Goal: Task Accomplishment & Management: Use online tool/utility

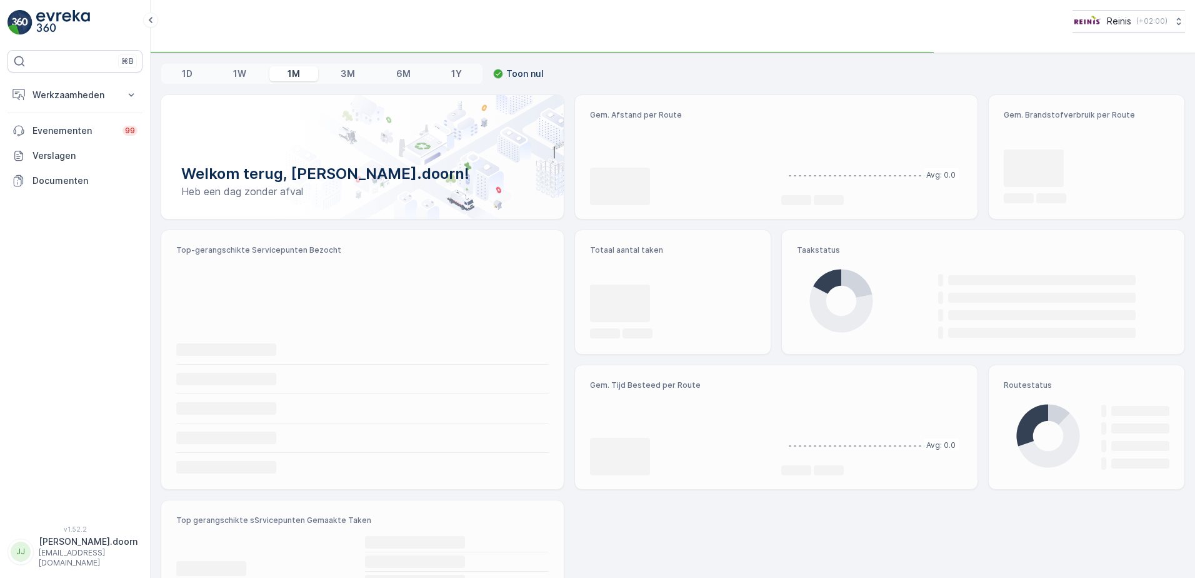
click at [503, 215] on div at bounding box center [362, 157] width 403 height 124
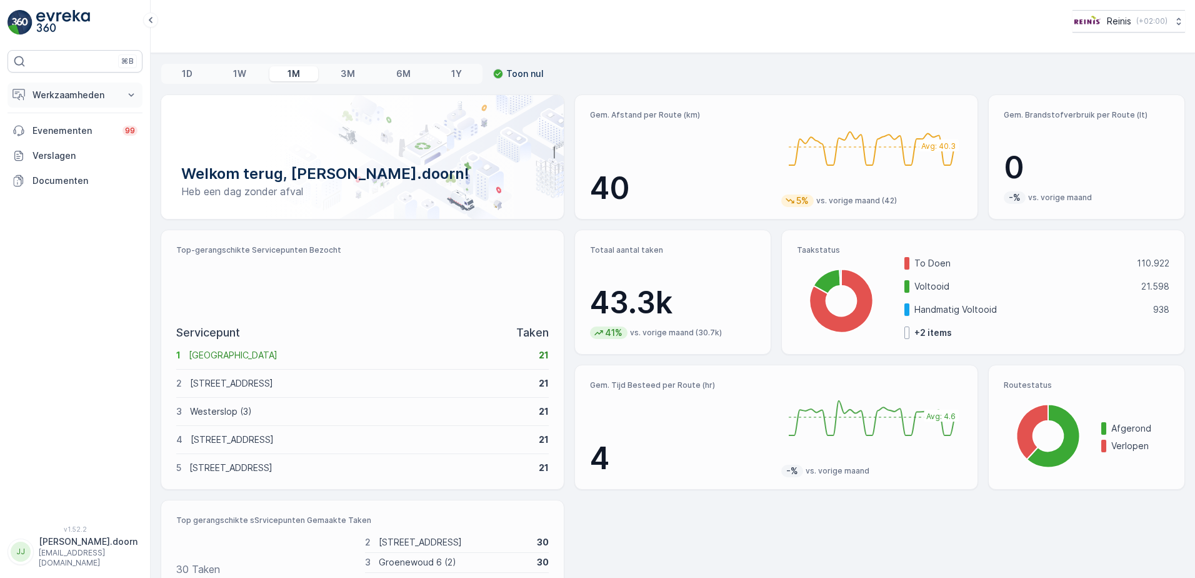
click at [121, 95] on button "Werkzaamheden" at bounding box center [75, 95] width 135 height 25
click at [59, 151] on p "Routes en Taken" at bounding box center [67, 151] width 71 height 13
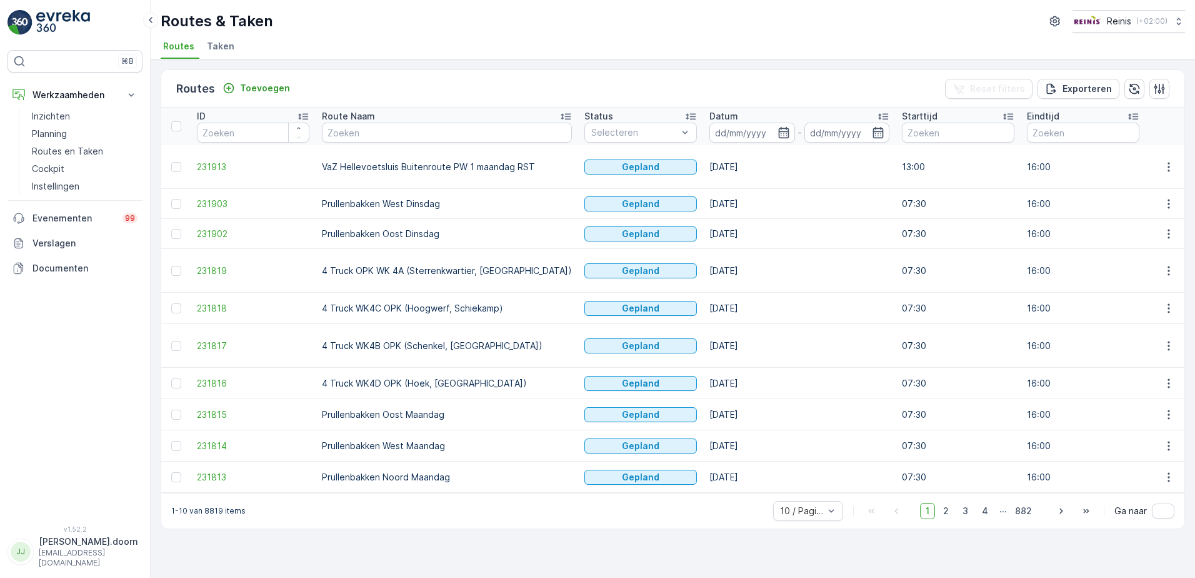
drag, startPoint x: 742, startPoint y: 133, endPoint x: 730, endPoint y: 146, distance: 17.7
click at [735, 136] on div at bounding box center [753, 133] width 86 height 20
click at [778, 133] on icon "button" at bounding box center [783, 132] width 11 height 11
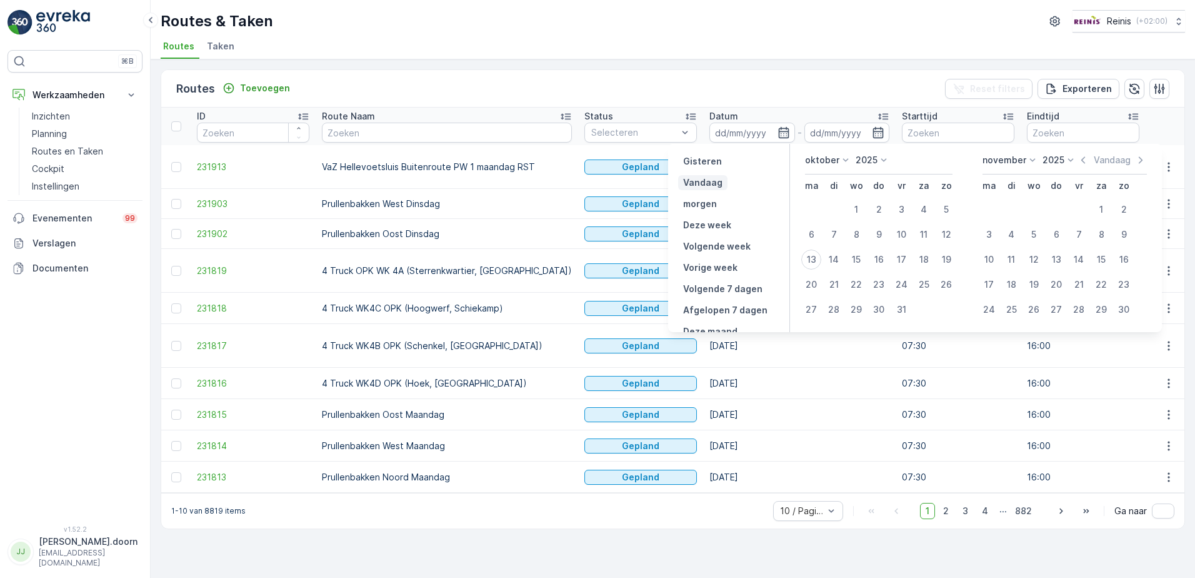
click at [700, 184] on p "Vandaag" at bounding box center [702, 182] width 39 height 13
type input "[DATE]"
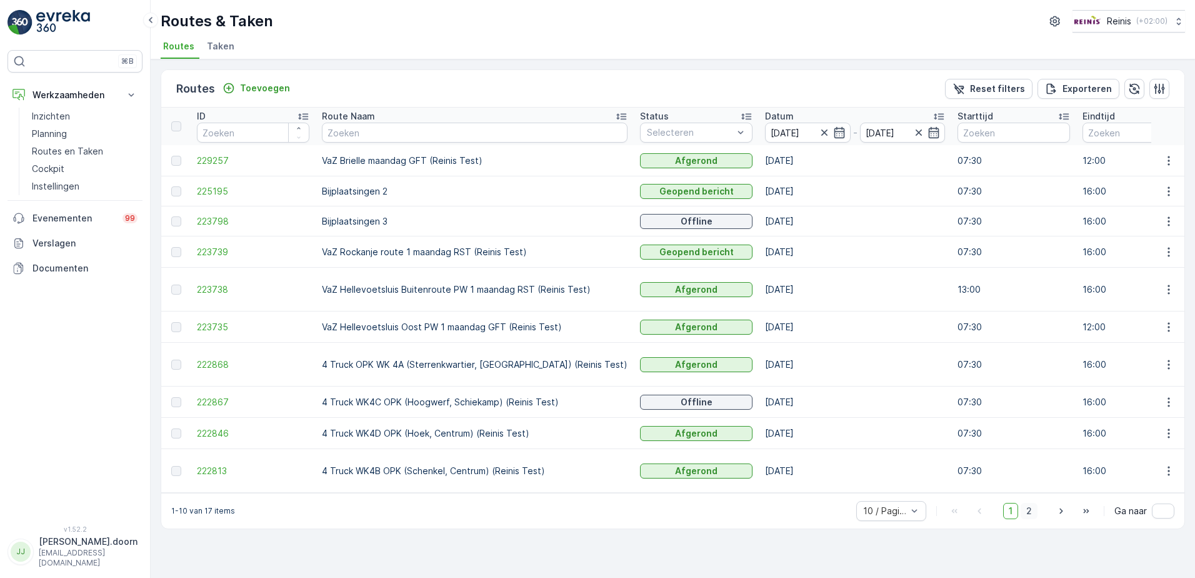
click at [1026, 503] on span "2" at bounding box center [1029, 511] width 17 height 16
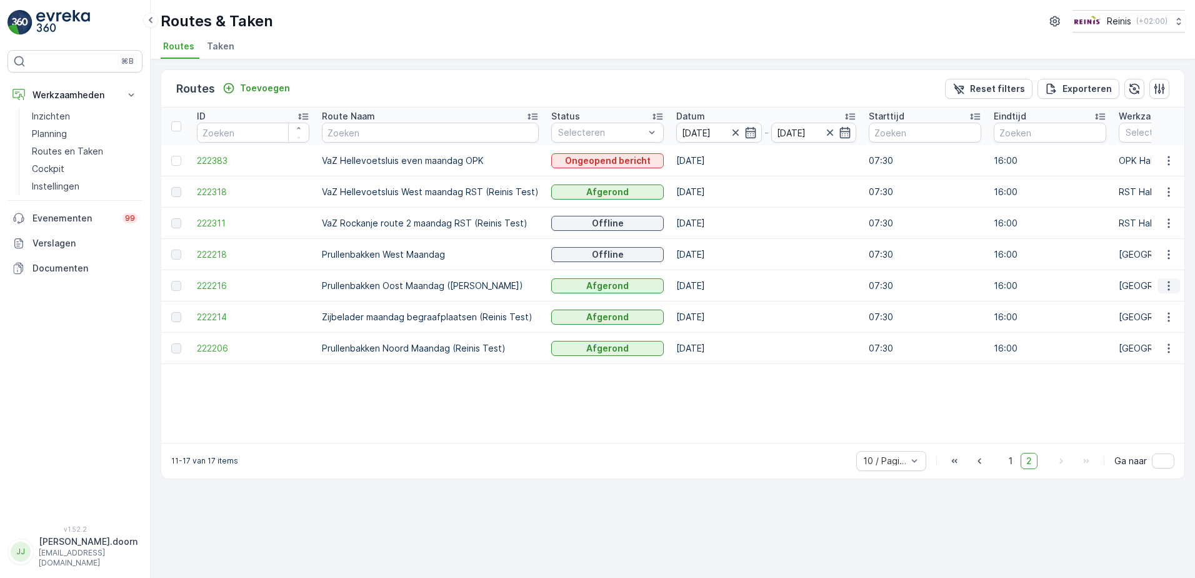
click at [1171, 279] on icon "button" at bounding box center [1169, 285] width 13 height 13
click at [1134, 319] on span "Toon route tracking" at bounding box center [1149, 322] width 84 height 13
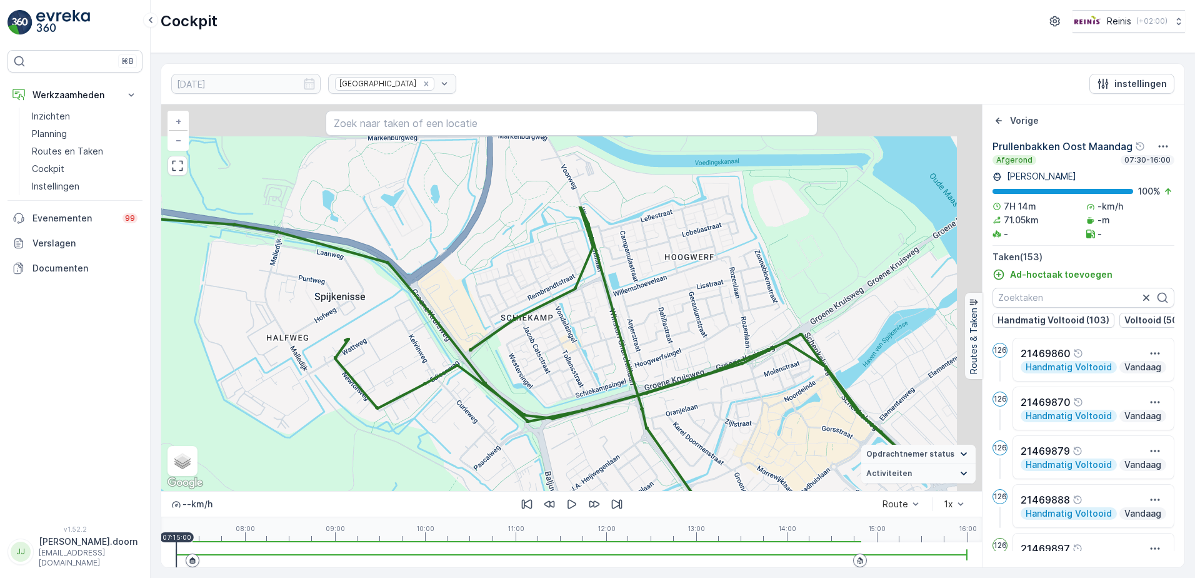
drag, startPoint x: 712, startPoint y: 296, endPoint x: 581, endPoint y: 381, distance: 156.1
click at [559, 437] on div "3 3 4 2 2 2 4 5 2 2 2 2 2 2 3 3 2 5 2 2 2 3 2 5 19 9 4 3 4 5 5 4 2 + − Satellie…" at bounding box center [571, 297] width 821 height 386
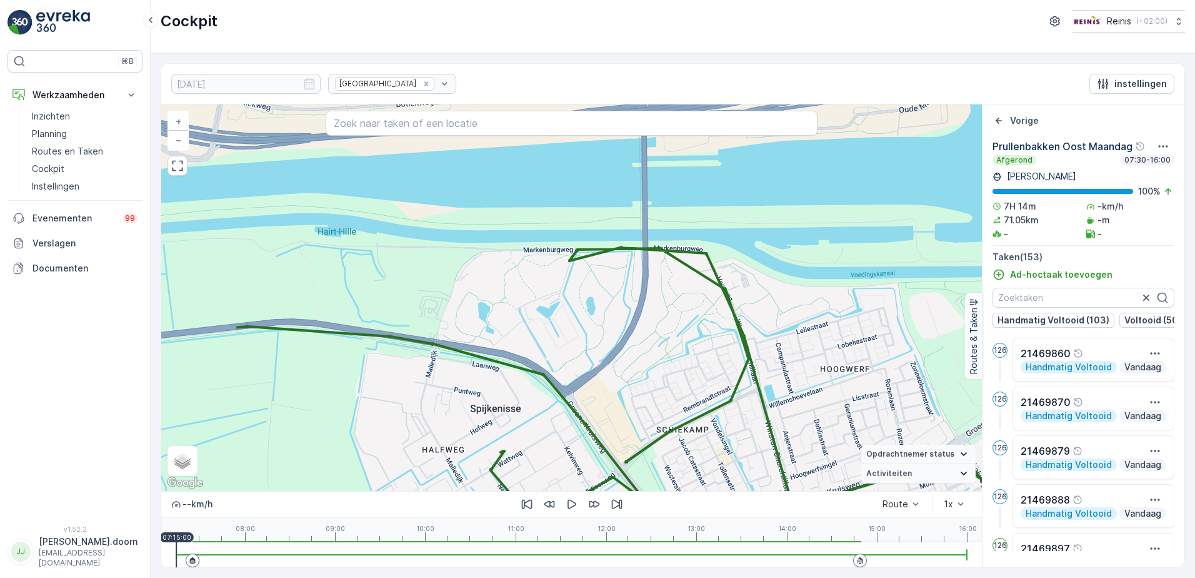
drag, startPoint x: 634, startPoint y: 297, endPoint x: 791, endPoint y: 409, distance: 192.7
click at [791, 409] on div "3 3 4 2 2 2 4 5 2 2 2 2 2 2 3 3 2 5 2 2 2 3 2 5 19 9 4 3 4 5 5 4 2 + − Satellie…" at bounding box center [571, 297] width 821 height 386
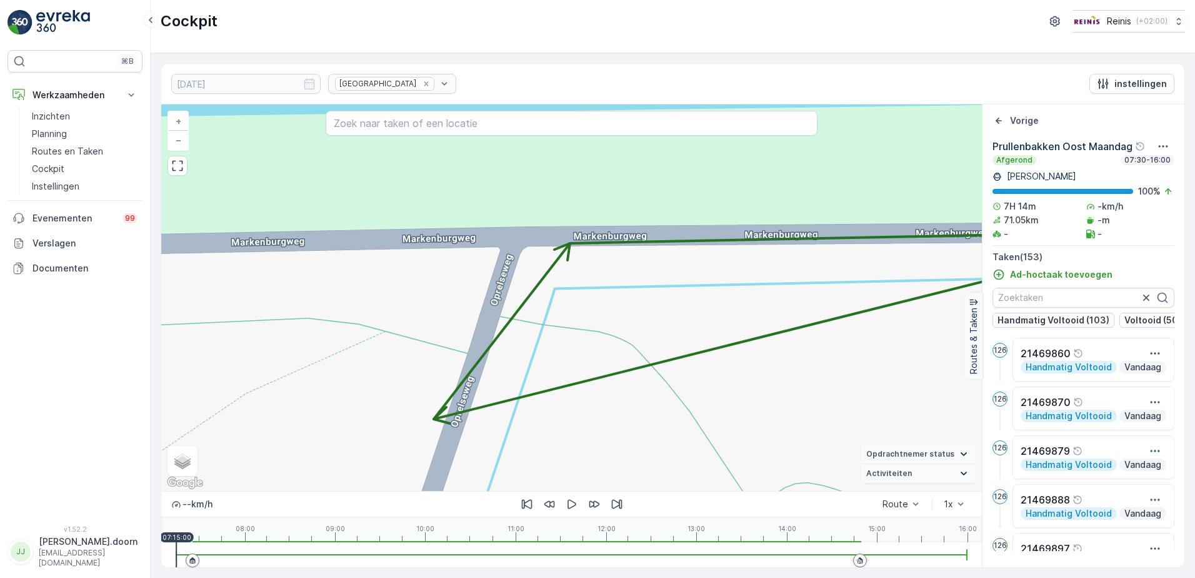
drag, startPoint x: 554, startPoint y: 246, endPoint x: 597, endPoint y: 403, distance: 162.6
click at [597, 403] on div "2 2 4 2 2 2 + − Satelliet stappenplan Terrein Hybride Leaflet Sneltoetsen Kaart…" at bounding box center [571, 297] width 821 height 386
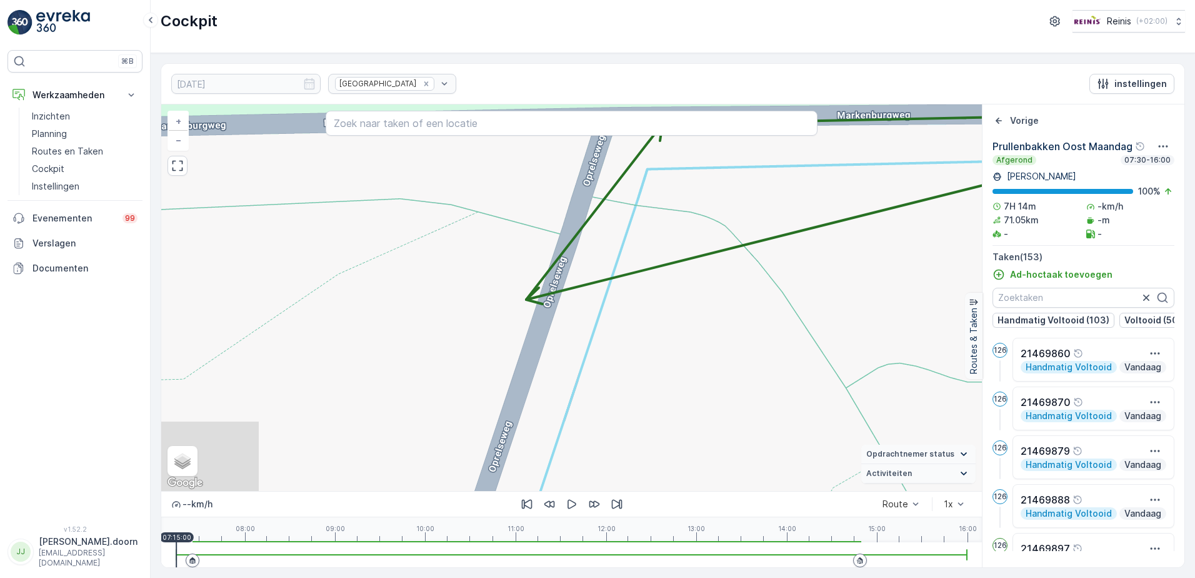
drag, startPoint x: 514, startPoint y: 288, endPoint x: 618, endPoint y: 149, distance: 173.3
click at [618, 149] on div "2 2 4 2 2 2 + − Satelliet stappenplan Terrein Hybride Leaflet Sneltoetsen Kaart…" at bounding box center [571, 297] width 821 height 386
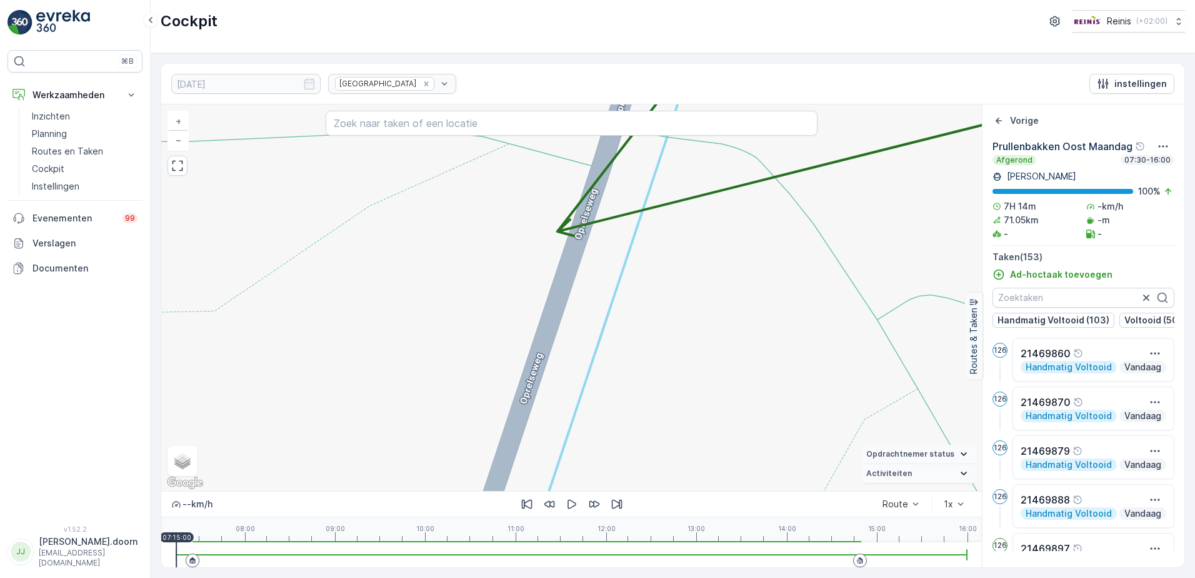
drag, startPoint x: 532, startPoint y: 335, endPoint x: 596, endPoint y: 182, distance: 166.1
click at [596, 183] on div "2 2 4 2 2 2 + − Satelliet stappenplan Terrein Hybride Leaflet Sneltoetsen Kaart…" at bounding box center [571, 297] width 821 height 386
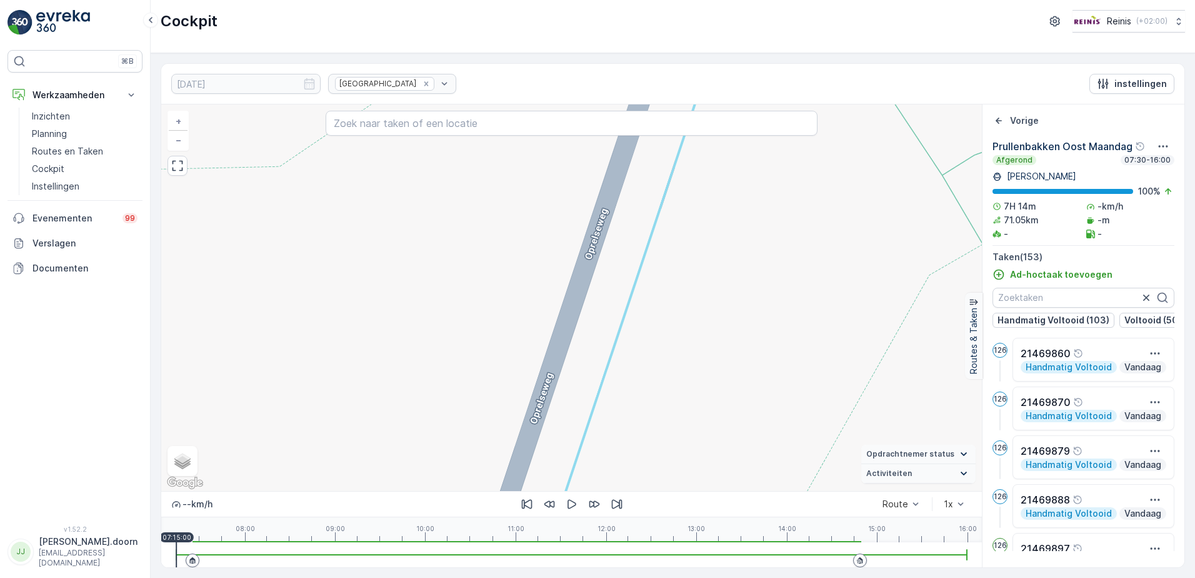
drag, startPoint x: 558, startPoint y: 333, endPoint x: 620, endPoint y: 201, distance: 145.7
click at [620, 201] on div "2 2 4 2 2 2 + − Satelliet stappenplan Terrein Hybride Leaflet Sneltoetsen Kaart…" at bounding box center [571, 297] width 821 height 386
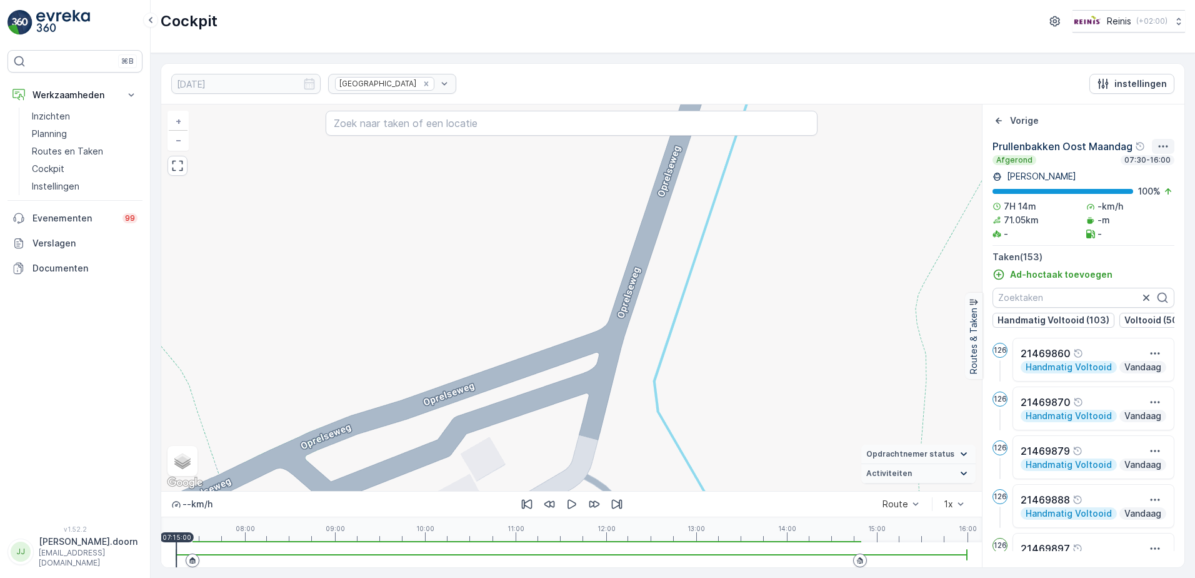
click at [1166, 146] on icon "button" at bounding box center [1163, 146] width 13 height 13
click at [1157, 164] on span "Toon meer details" at bounding box center [1152, 165] width 76 height 13
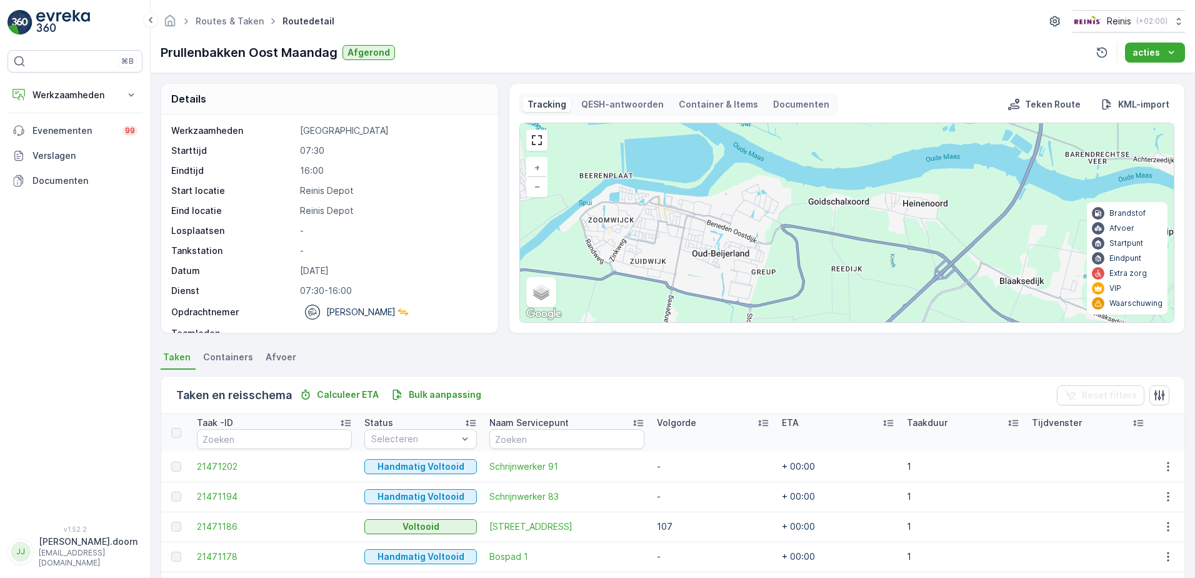
click at [713, 210] on div "4 9 24 7 21 3 6 21 9 6 14 10 3 15 69 + − Satelliet stappenplan Terrein Hybride …" at bounding box center [847, 222] width 654 height 199
click at [113, 93] on p "Werkzaamheden" at bounding box center [75, 95] width 85 height 13
click at [65, 149] on p "Routes en Taken" at bounding box center [67, 151] width 71 height 13
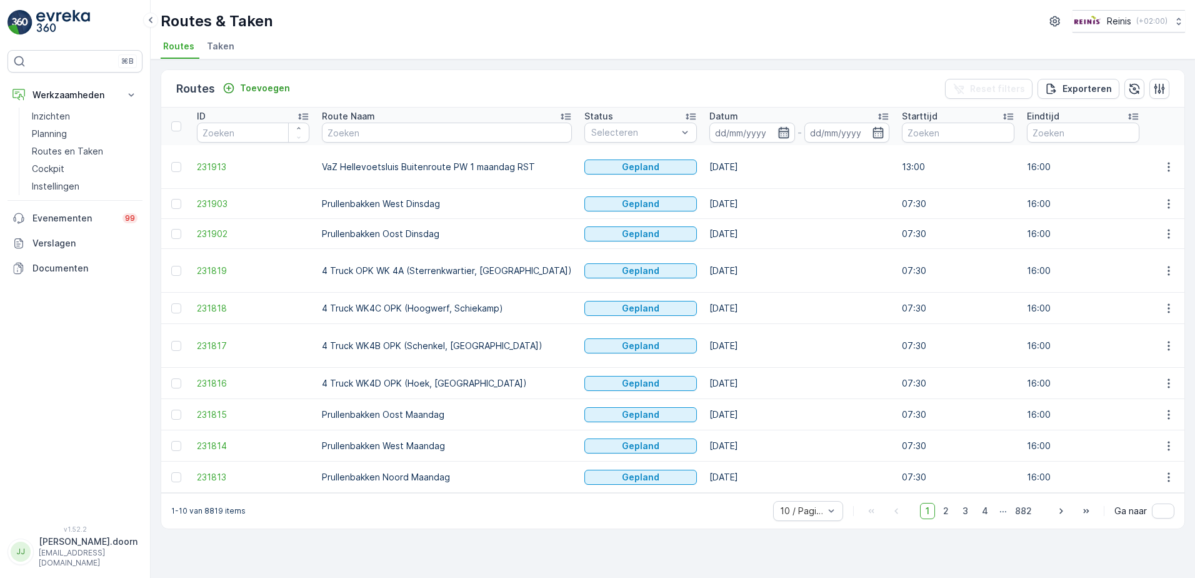
click at [778, 132] on icon "button" at bounding box center [783, 132] width 11 height 11
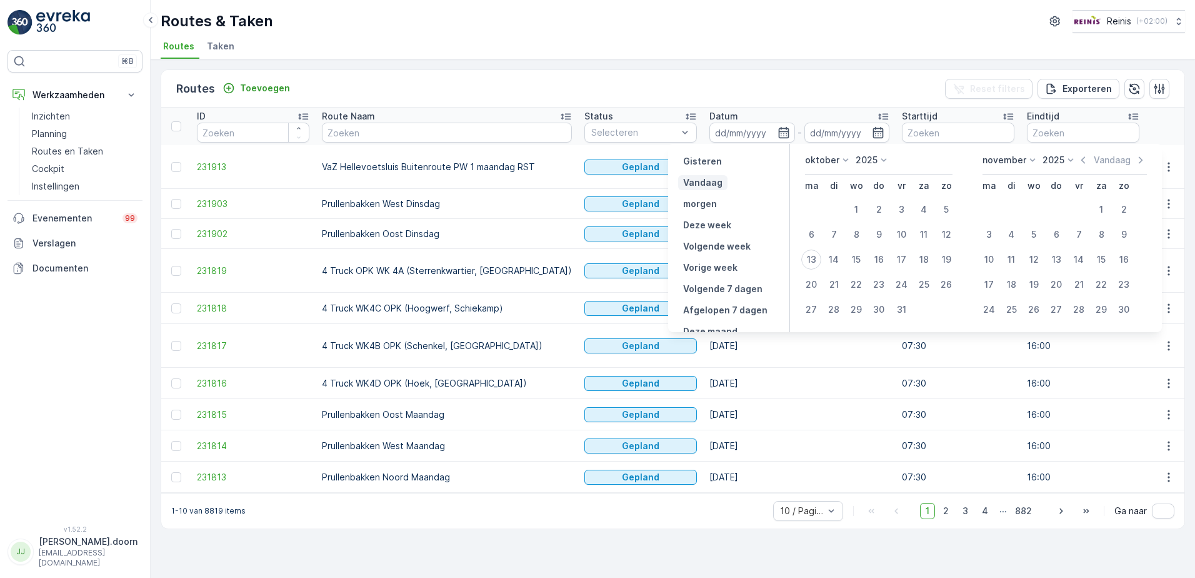
click at [725, 183] on button "Vandaag" at bounding box center [702, 182] width 49 height 15
type input "[DATE]"
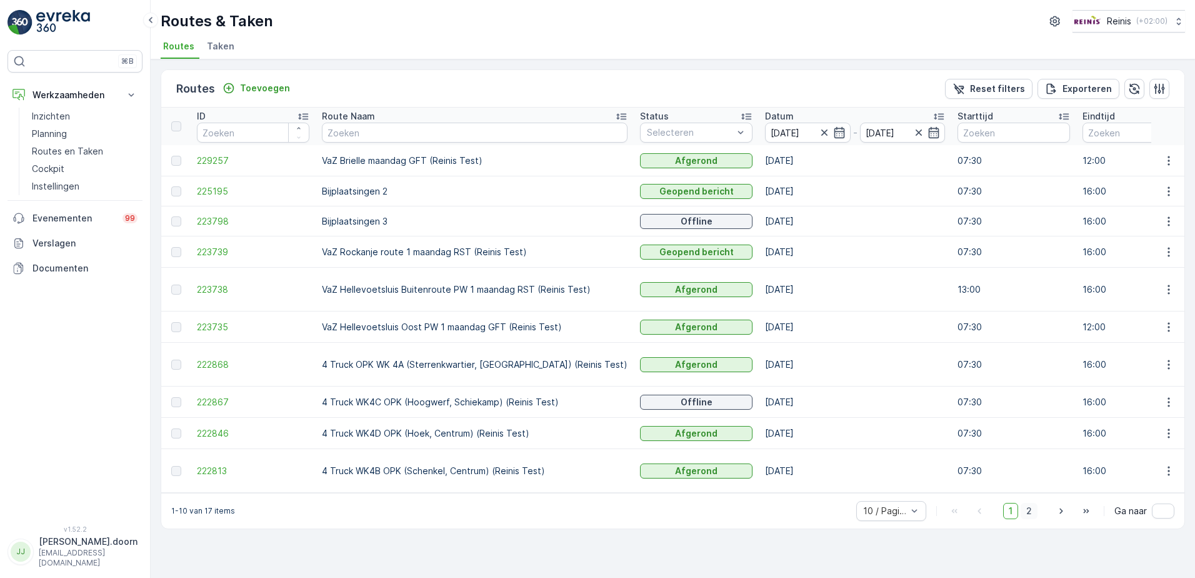
click at [1028, 503] on span "2" at bounding box center [1029, 511] width 17 height 16
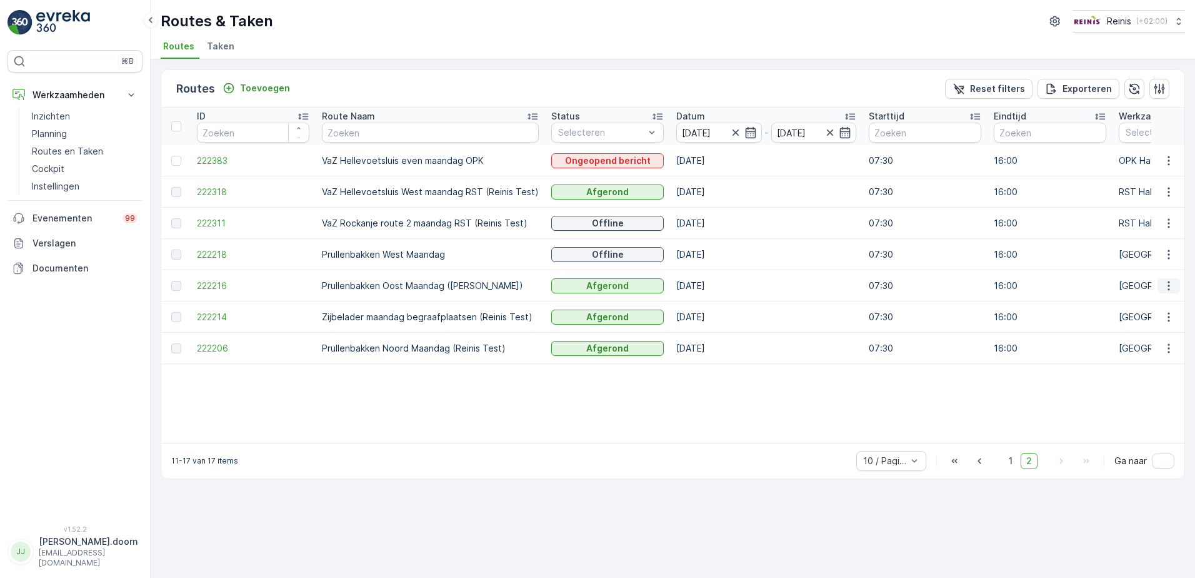
click at [1168, 286] on icon "button" at bounding box center [1169, 285] width 13 height 13
click at [1152, 307] on span "Toon meer details" at bounding box center [1145, 304] width 76 height 13
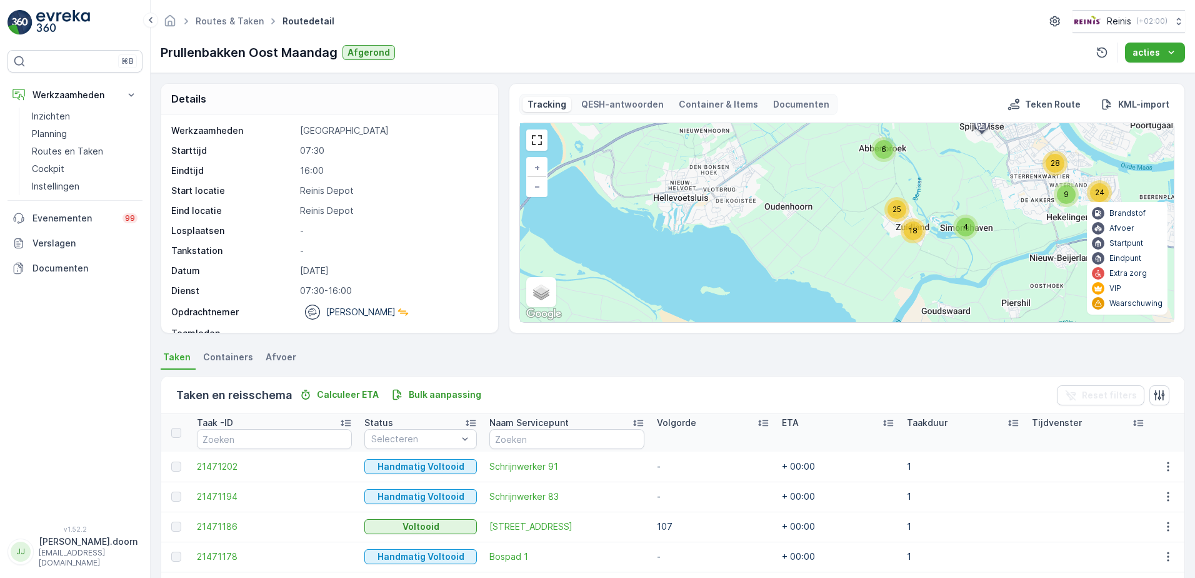
drag, startPoint x: 918, startPoint y: 229, endPoint x: 923, endPoint y: 199, distance: 30.4
click at [923, 199] on div "4 9 24 28 9 30 6 25 18 + − Satelliet stappenplan Terrein Hybride Leaflet Snelto…" at bounding box center [847, 222] width 654 height 199
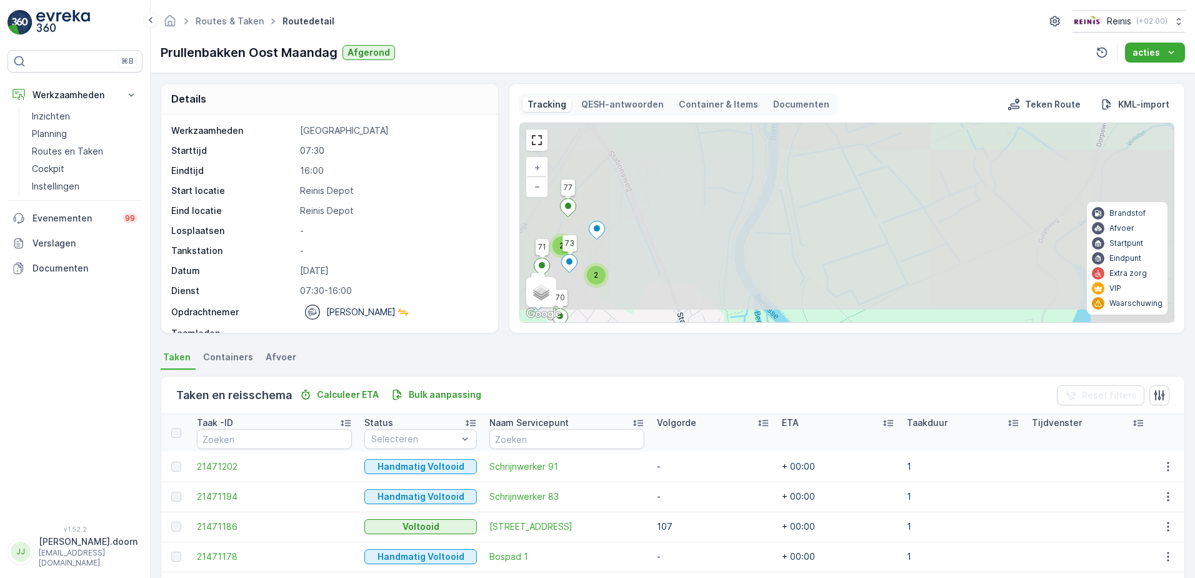
drag, startPoint x: 949, startPoint y: 173, endPoint x: 801, endPoint y: 383, distance: 256.5
click at [801, 383] on div "Details Werkzaamheden Prullenbakken Starttijd 07:30 Eindtijd 16:00 Start locati…" at bounding box center [673, 325] width 1045 height 504
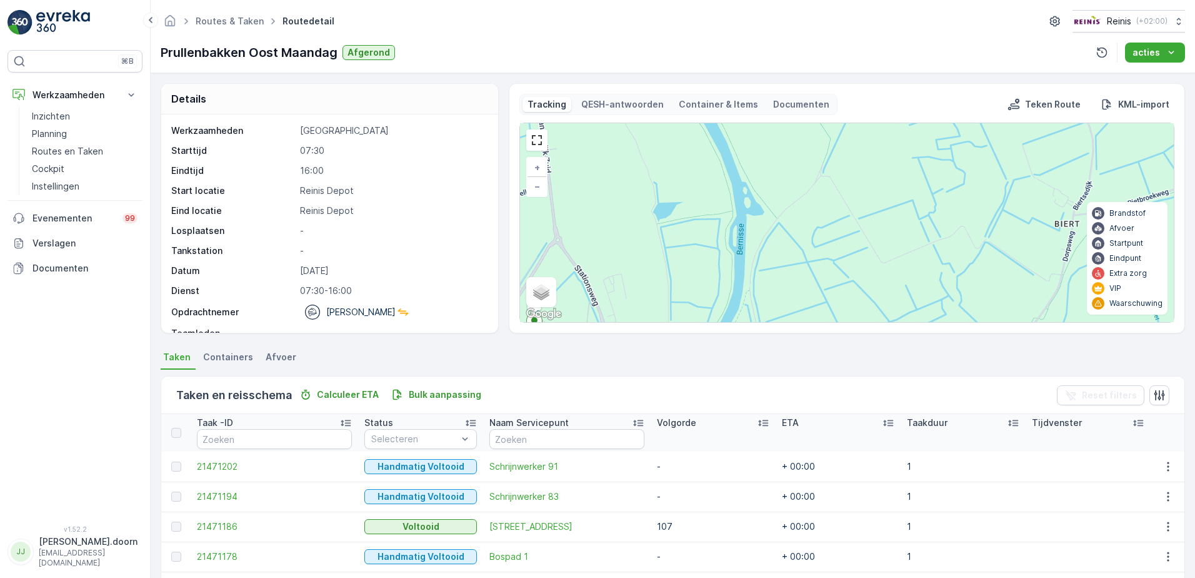
drag, startPoint x: 850, startPoint y: 187, endPoint x: 816, endPoint y: 301, distance: 119.3
click at [816, 301] on div "2 9 24 3 4 5 3 6 2 5 2 2 2 2 2 2 3 4 5 2 4 3 3 7 2 2 2 2 2 2 3 69 127 119 101 9…" at bounding box center [847, 222] width 654 height 199
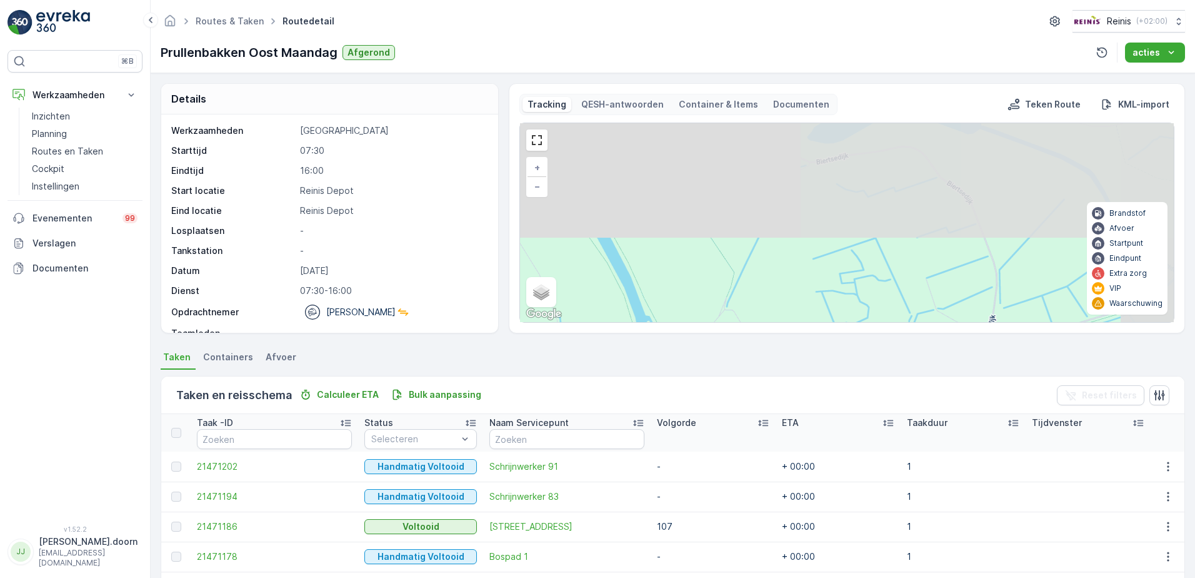
drag, startPoint x: 896, startPoint y: 158, endPoint x: 800, endPoint y: 291, distance: 165.2
click at [800, 291] on div "2 9 24 3 4 5 3 6 2 5 2 2 2 2 2 2 3 4 5 2 4 3 3 7 2 2 2 2 2 2 3 69 127 119 101 9…" at bounding box center [847, 222] width 654 height 199
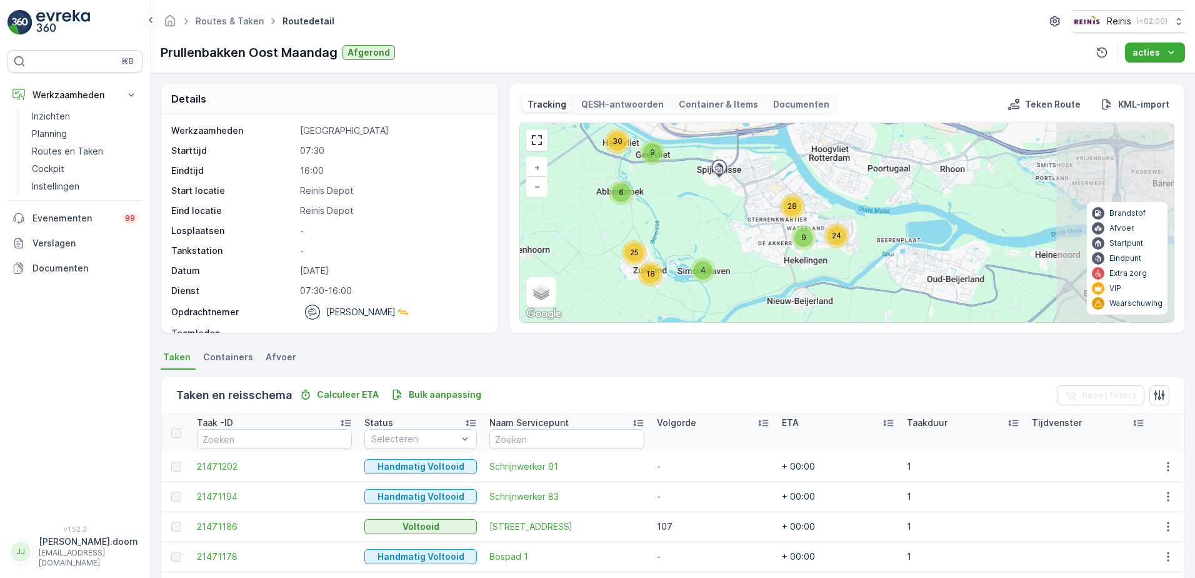
drag, startPoint x: 885, startPoint y: 203, endPoint x: 718, endPoint y: 201, distance: 166.9
click at [718, 201] on div "4 9 24 28 9 30 6 25 18 + − Satelliet stappenplan Terrein Hybride Leaflet Snelto…" at bounding box center [847, 222] width 654 height 199
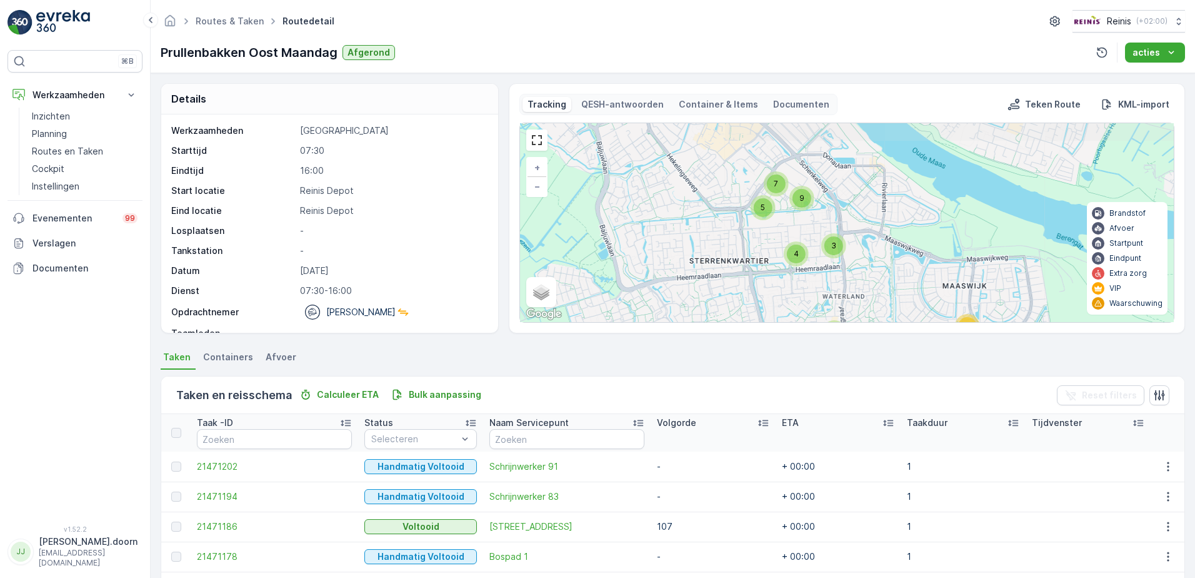
drag, startPoint x: 781, startPoint y: 195, endPoint x: 805, endPoint y: 273, distance: 81.7
click at [805, 273] on div "4 9 24 3 4 5 9 7 3 2 3 2 4 14 2 6 4 4 9 2 3 5 3 3 5 7 69 127 119 101 90 91 + − …" at bounding box center [847, 222] width 654 height 199
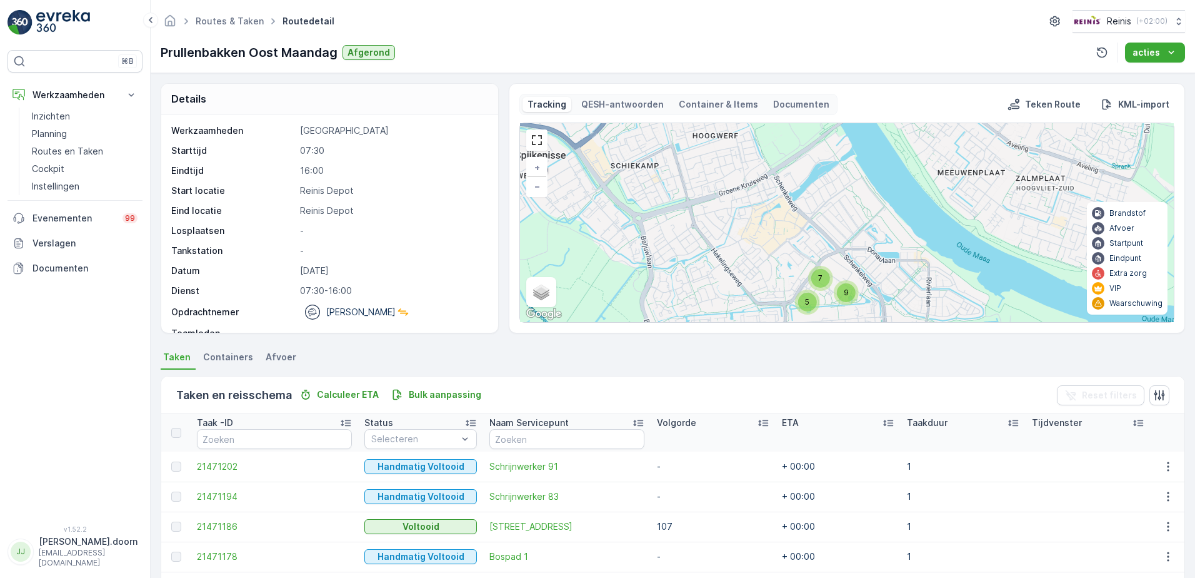
drag, startPoint x: 813, startPoint y: 200, endPoint x: 841, endPoint y: 276, distance: 81.5
click at [841, 276] on div "4 9 24 3 4 5 9 7 3 2 3 2 4 14 2 6 4 4 9 2 3 5 3 3 5 7 69 127 119 101 90 91 + − …" at bounding box center [847, 222] width 654 height 199
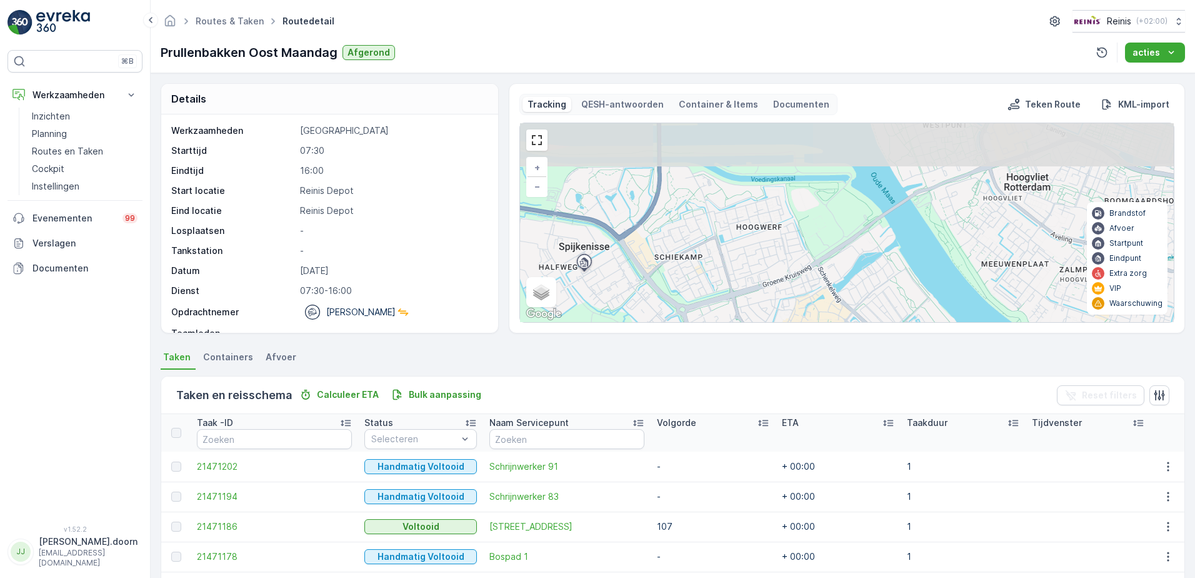
drag, startPoint x: 799, startPoint y: 223, endPoint x: 836, endPoint y: 256, distance: 50.0
click at [841, 309] on div "4 9 24 3 4 5 9 7 3 2 3 2 4 14 2 6 4 4 9 2 3 5 3 3 5 7 69 127 119 101 90 91 + − …" at bounding box center [847, 222] width 654 height 199
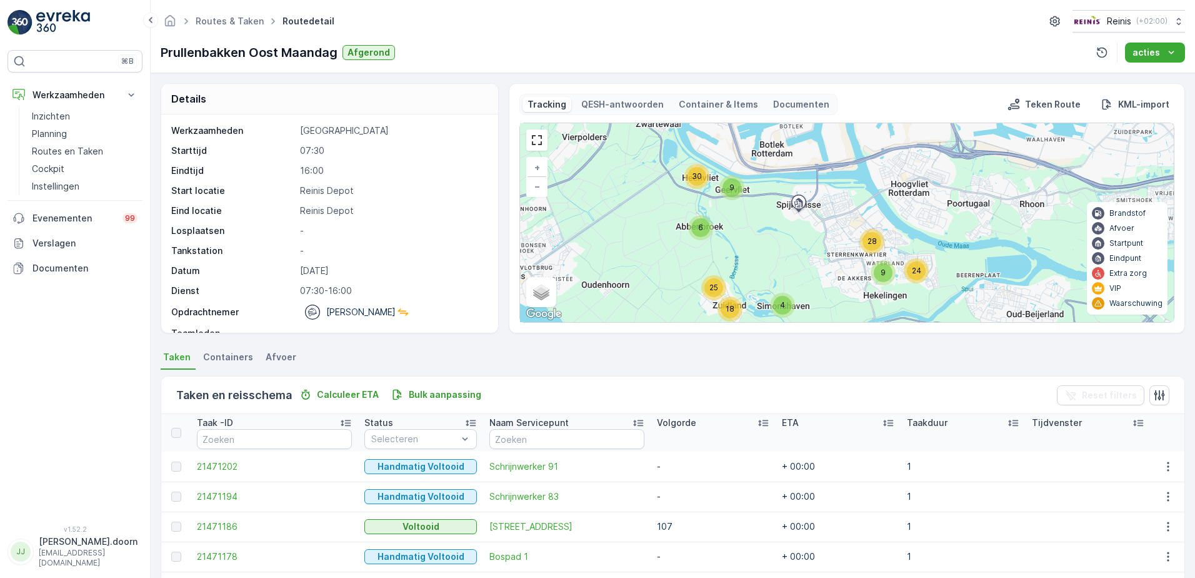
drag, startPoint x: 818, startPoint y: 266, endPoint x: 871, endPoint y: 179, distance: 101.5
click at [870, 181] on div "4 9 24 28 9 30 6 25 18 + − Satelliet stappenplan Terrein Hybride Leaflet Snelto…" at bounding box center [847, 222] width 654 height 199
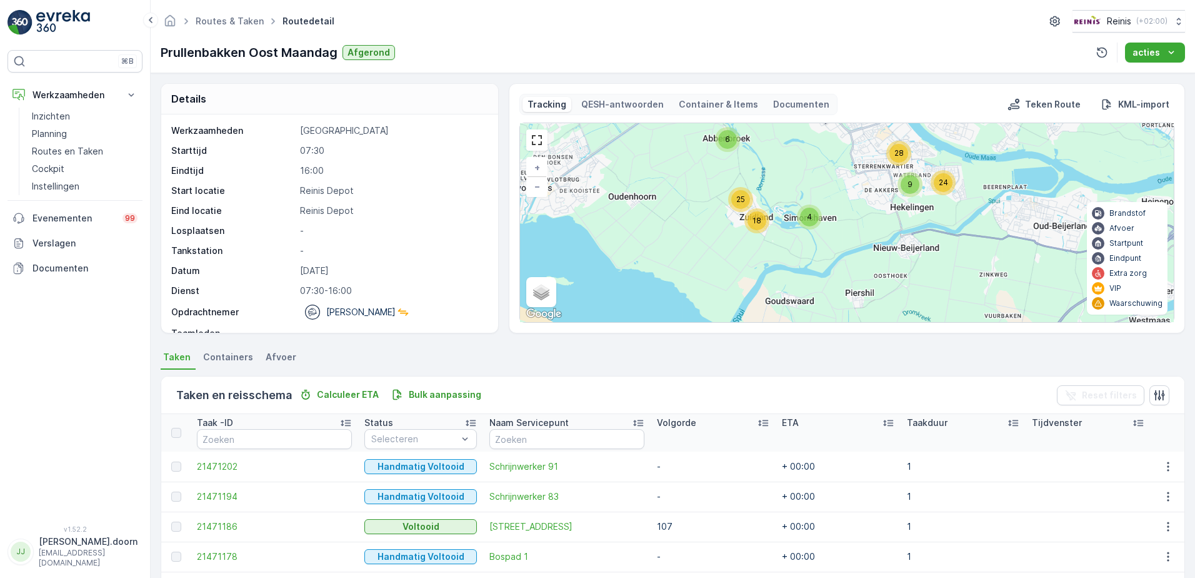
drag, startPoint x: 861, startPoint y: 236, endPoint x: 863, endPoint y: 198, distance: 38.8
click at [863, 198] on div "4 9 24 28 9 30 6 25 18 + − Satelliet stappenplan Terrein Hybride Leaflet Snelto…" at bounding box center [847, 222] width 654 height 199
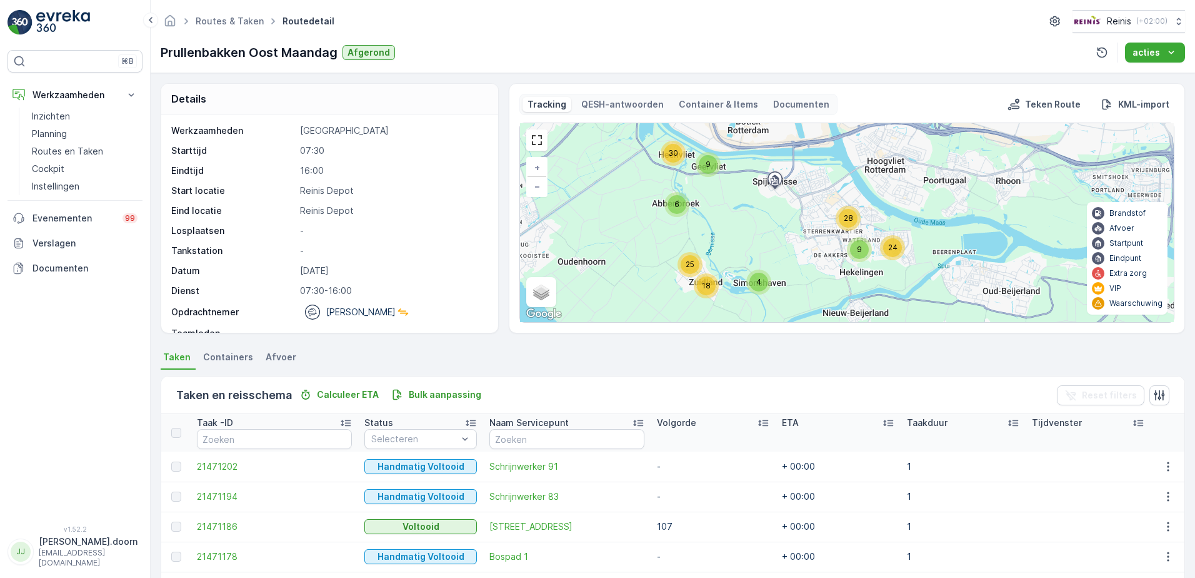
drag, startPoint x: 881, startPoint y: 186, endPoint x: 831, endPoint y: 252, distance: 82.9
click at [831, 252] on div "4 9 24 28 9 30 6 25 18 + − Satelliet stappenplan Terrein Hybride Leaflet Snelto…" at bounding box center [847, 222] width 654 height 199
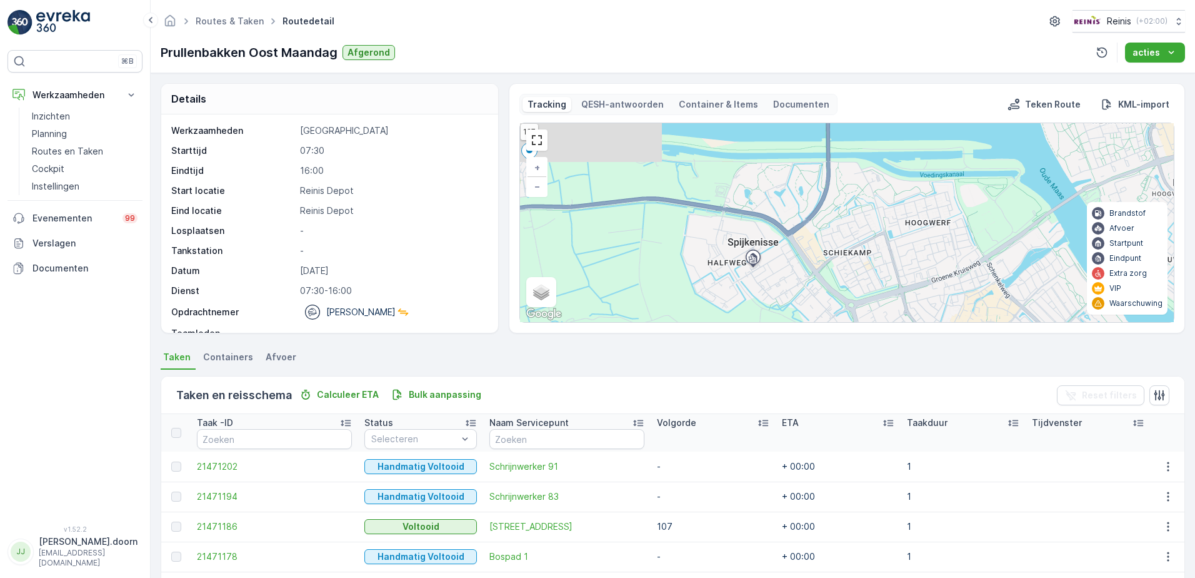
drag, startPoint x: 777, startPoint y: 174, endPoint x: 823, endPoint y: 273, distance: 109.4
click at [823, 273] on div "4 9 24 3 4 5 9 7 3 2 3 2 4 14 2 6 4 4 9 2 3 5 3 3 5 7 69 127 119 101 90 91 + − …" at bounding box center [847, 222] width 654 height 199
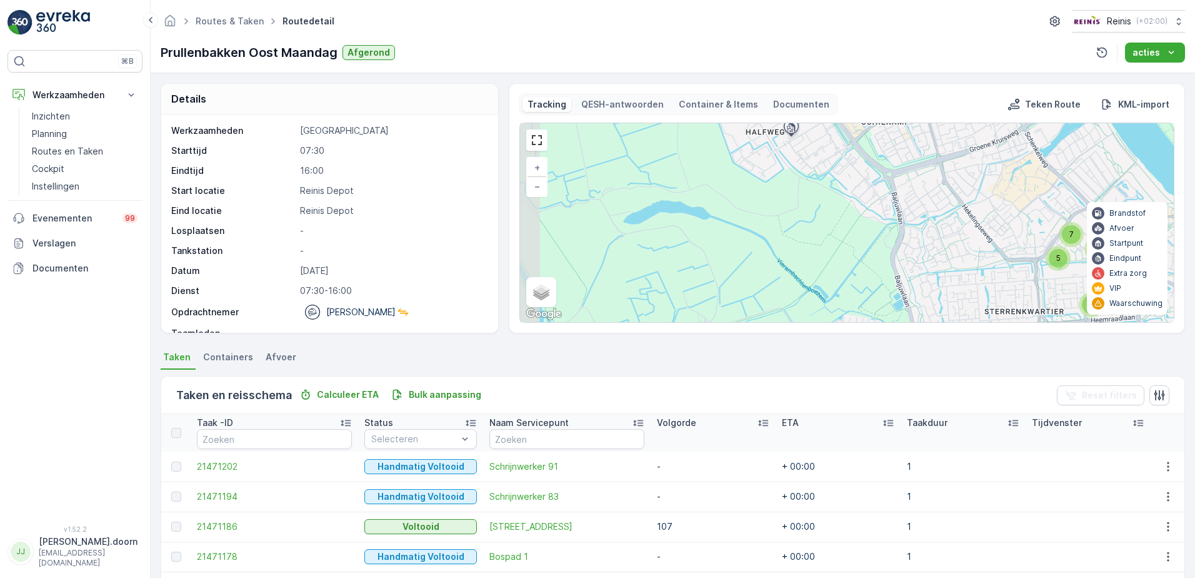
drag, startPoint x: 910, startPoint y: 217, endPoint x: 937, endPoint y: 99, distance: 120.6
click at [937, 99] on div "Tracking QESH-antwoorden Container & Items Documenten Teken Route KML-import 4 …" at bounding box center [846, 208] width 655 height 229
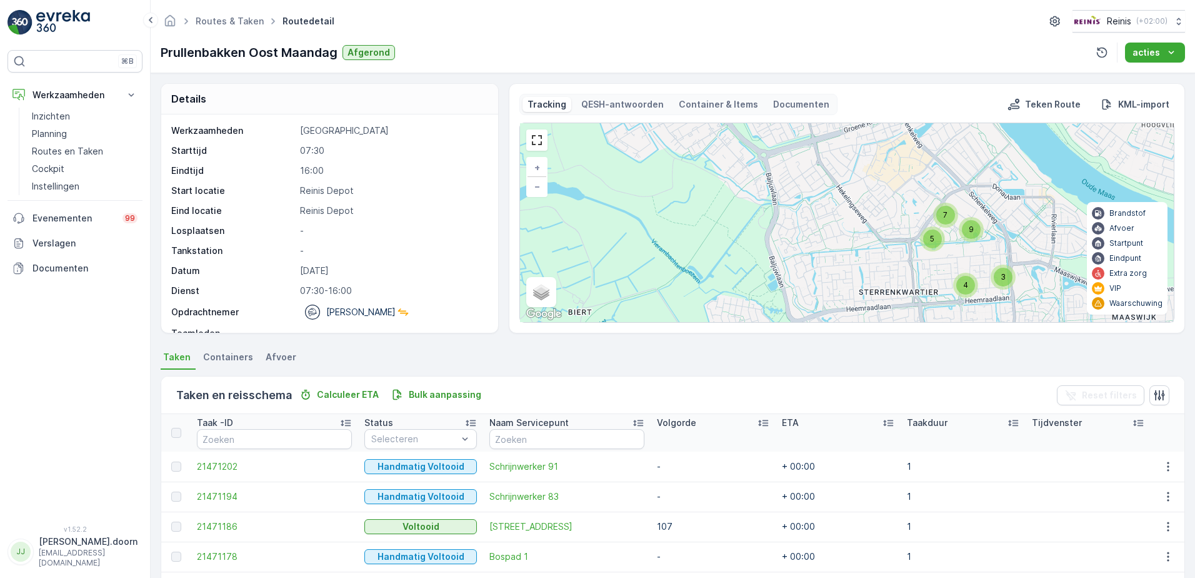
drag, startPoint x: 908, startPoint y: 245, endPoint x: 781, endPoint y: 226, distance: 127.8
click at [781, 226] on div "4 9 24 3 4 5 9 7 3 2 3 2 4 14 2 6 4 4 9 2 3 5 3 3 5 7 69 127 119 101 90 91 + − …" at bounding box center [847, 222] width 654 height 199
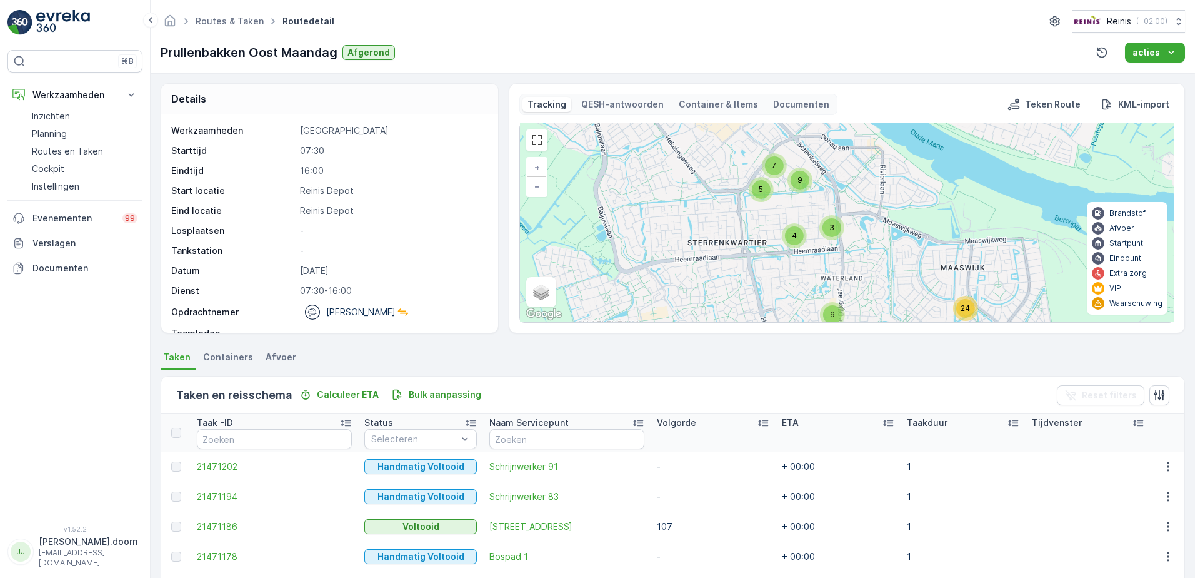
drag, startPoint x: 930, startPoint y: 215, endPoint x: 759, endPoint y: 166, distance: 177.7
click at [759, 166] on div "4 9 24 3 4 5 9 7 3 2 3 2 4 14 2 6 4 4 9 2 3 5 3 3 5 7 69 127 119 101 90 91 + − …" at bounding box center [847, 222] width 654 height 199
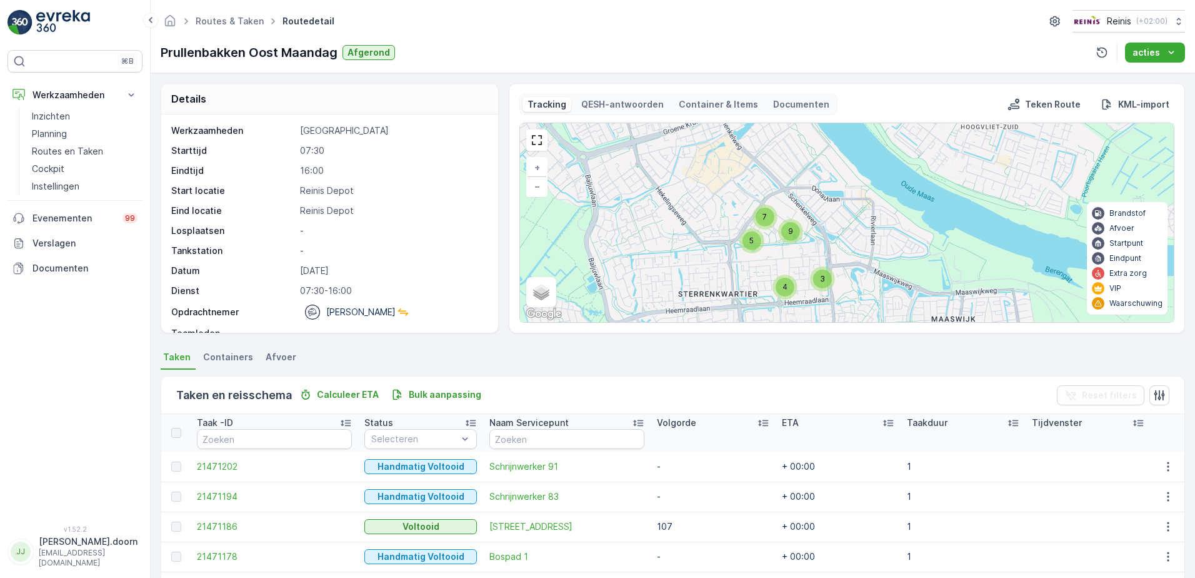
drag, startPoint x: 880, startPoint y: 169, endPoint x: 871, endPoint y: 220, distance: 52.1
click at [871, 220] on div "4 9 24 3 4 5 9 7 3 2 3 2 4 14 2 6 4 4 9 2 3 5 3 3 5 7 69 127 119 101 90 91 + − …" at bounding box center [847, 222] width 654 height 199
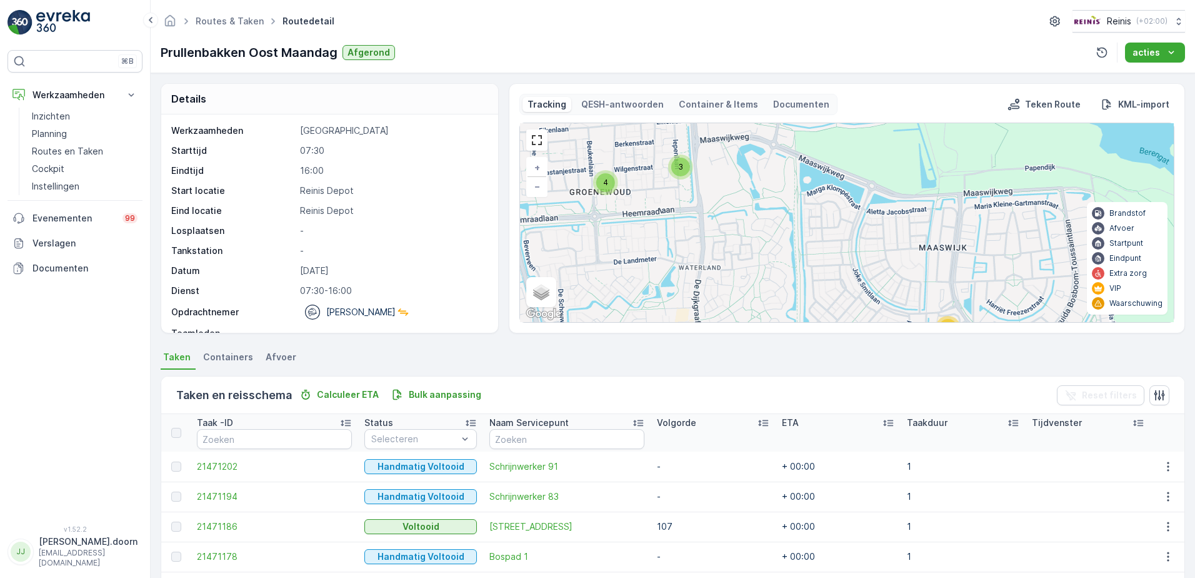
drag, startPoint x: 943, startPoint y: 280, endPoint x: 850, endPoint y: 109, distance: 194.1
click at [850, 109] on div "Tracking QESH-antwoorden Container & Items Documenten Teken Route KML-import 2 …" at bounding box center [846, 208] width 655 height 229
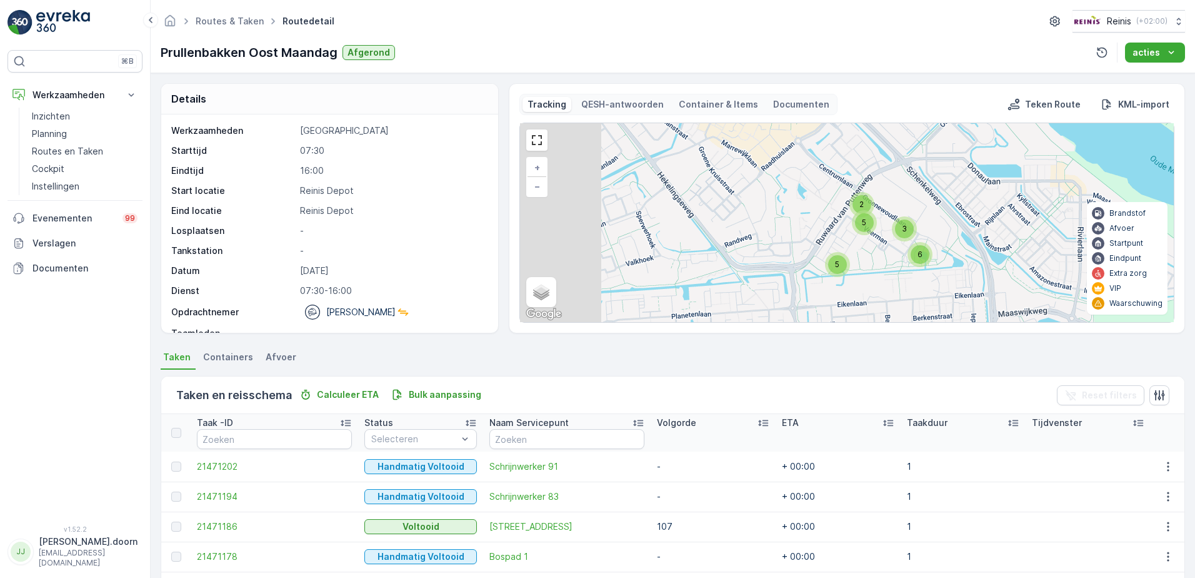
drag, startPoint x: 801, startPoint y: 174, endPoint x: 1063, endPoint y: 331, distance: 305.3
click at [1063, 331] on div "Tracking QESH-antwoorden Container & Items Documenten Teken Route KML-import 2 …" at bounding box center [847, 208] width 676 height 250
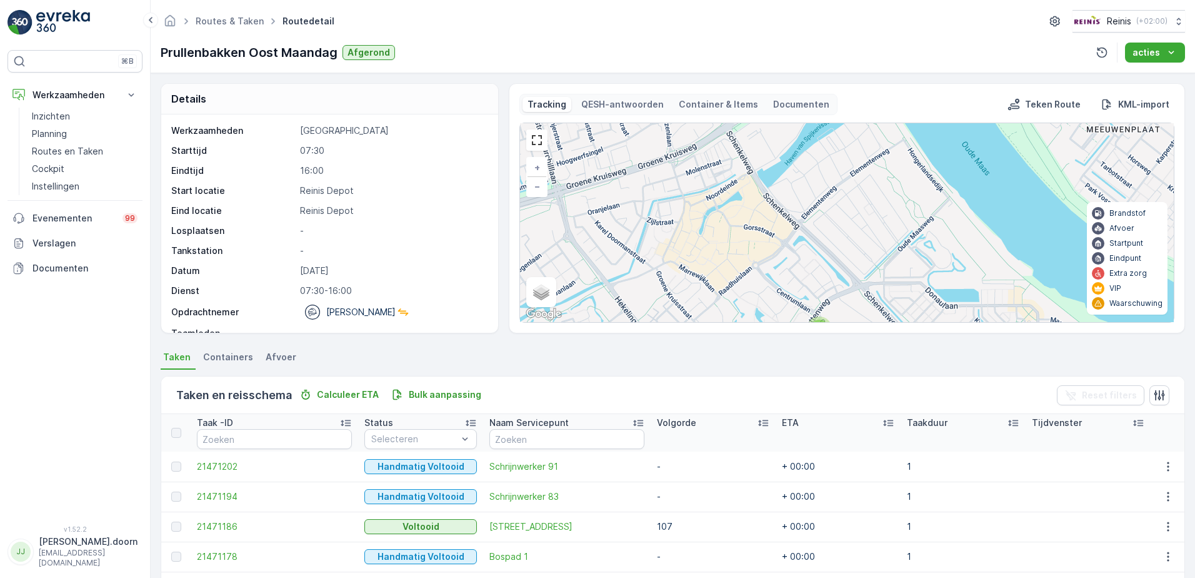
drag, startPoint x: 952, startPoint y: 209, endPoint x: 895, endPoint y: 323, distance: 127.8
click at [895, 323] on div "Tracking QESH-antwoorden Container & Items Documenten Teken Route KML-import 2 …" at bounding box center [847, 208] width 676 height 250
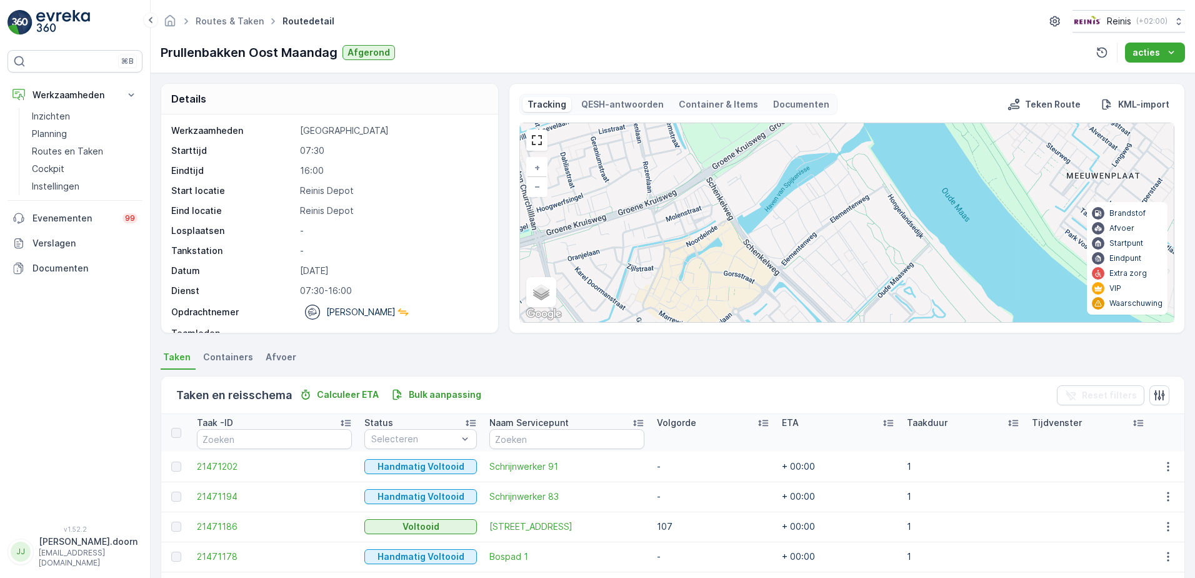
drag, startPoint x: 948, startPoint y: 191, endPoint x: 926, endPoint y: 234, distance: 48.4
click at [926, 234] on div "2 9 24 3 4 5 3 6 2 5 2 2 2 2 2 2 3 4 5 2 4 3 3 7 2 2 2 2 2 2 3 69 127 119 101 9…" at bounding box center [847, 222] width 654 height 199
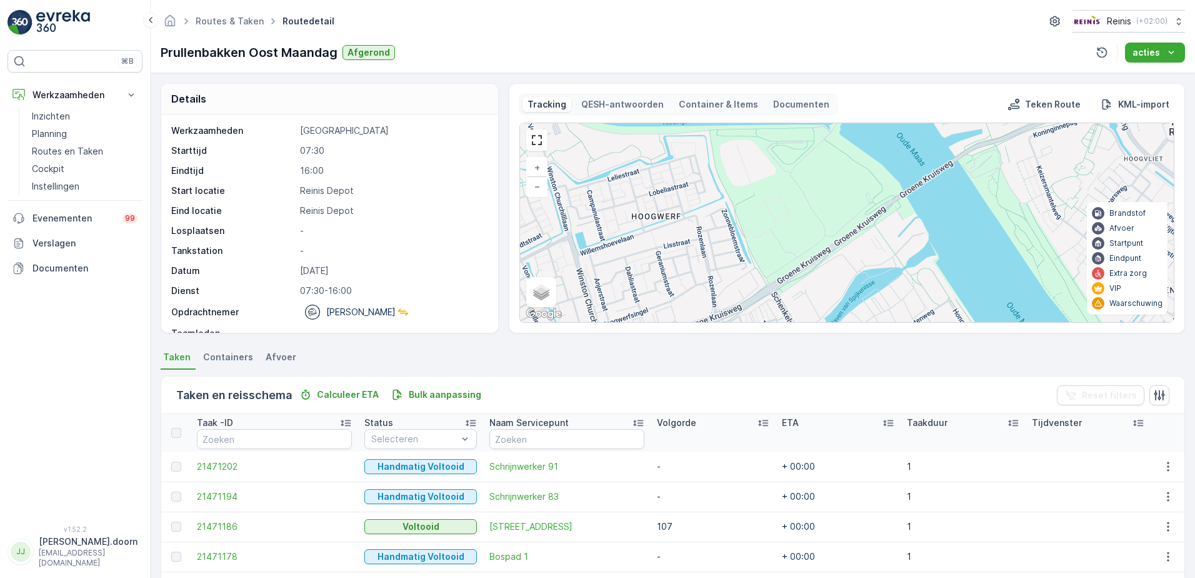
drag, startPoint x: 834, startPoint y: 193, endPoint x: 901, endPoint y: 312, distance: 136.3
click at [901, 312] on div "2 9 24 3 4 5 3 6 2 5 2 2 2 2 2 2 3 4 5 2 4 3 3 7 2 2 2 2 2 2 3 69 127 119 101 9…" at bounding box center [847, 222] width 654 height 199
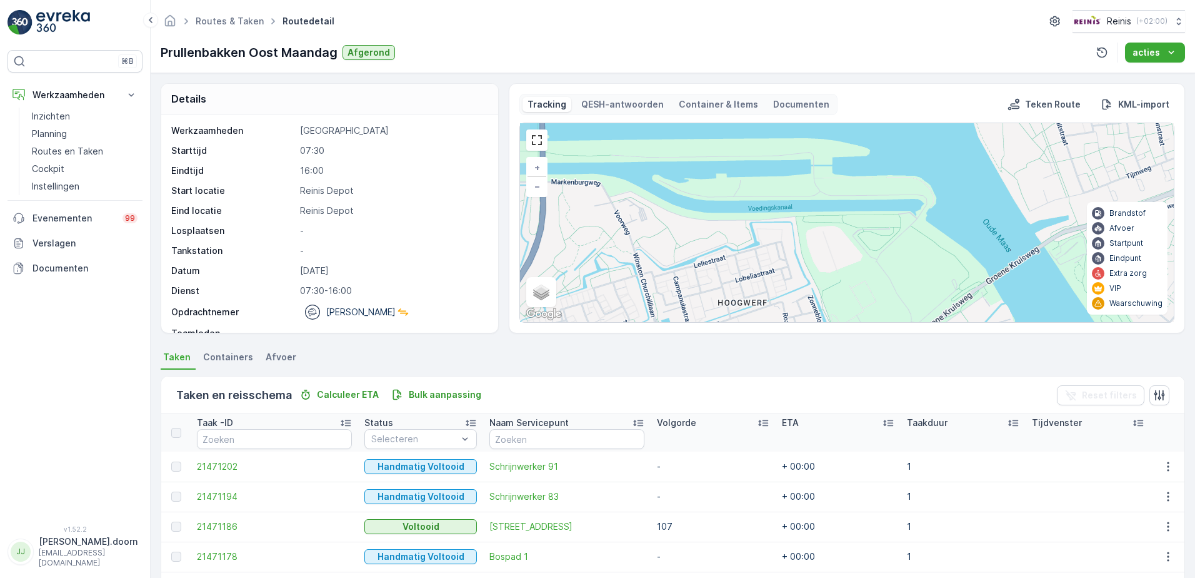
drag, startPoint x: 731, startPoint y: 212, endPoint x: 815, endPoint y: 294, distance: 117.6
click at [815, 294] on div "2 9 24 3 4 5 3 6 2 5 2 2 2 2 2 2 3 4 5 2 4 3 3 7 2 2 2 2 2 2 3 69 127 119 101 9…" at bounding box center [847, 222] width 654 height 199
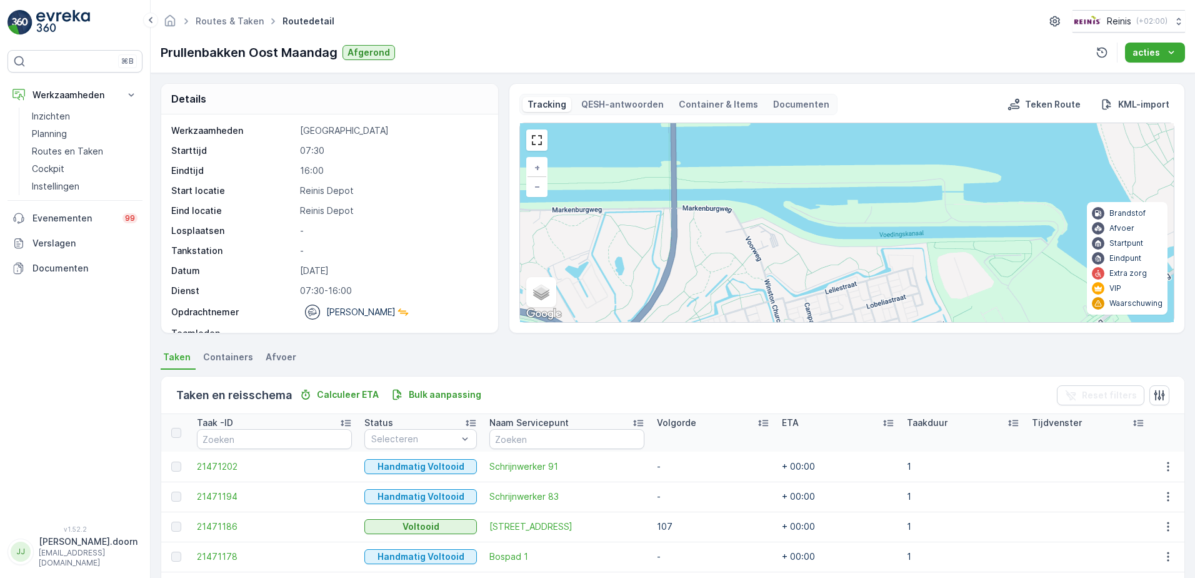
drag, startPoint x: 733, startPoint y: 241, endPoint x: 865, endPoint y: 268, distance: 134.5
click at [865, 268] on div "2 9 24 3 4 5 3 6 2 5 2 2 2 2 2 2 3 4 5 2 4 3 3 7 2 2 2 2 2 2 3 69 127 119 101 9…" at bounding box center [847, 222] width 654 height 199
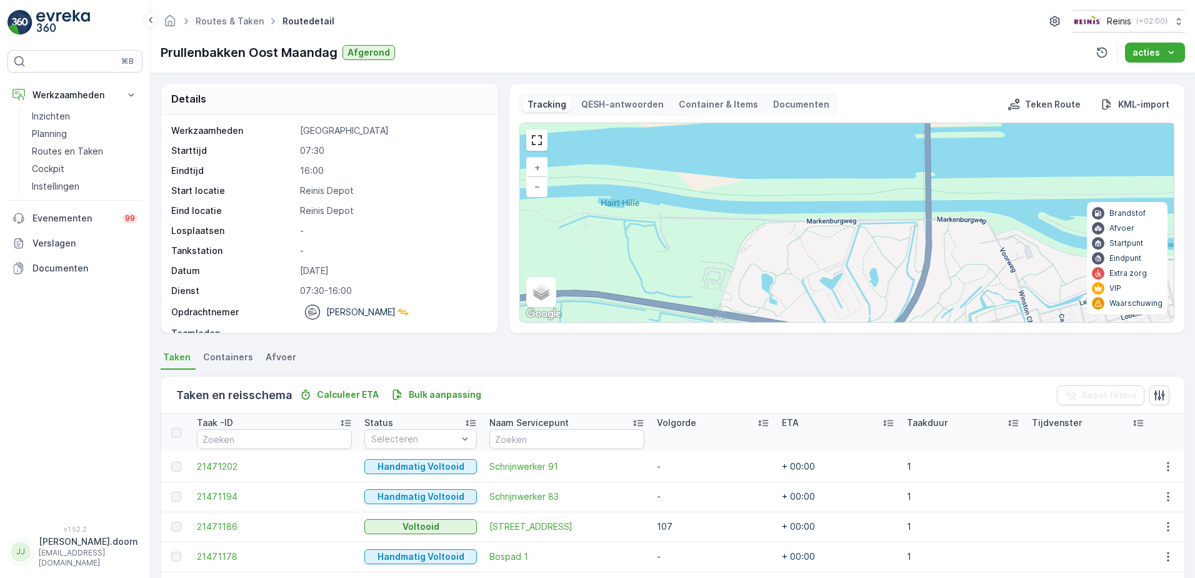
drag, startPoint x: 702, startPoint y: 233, endPoint x: 956, endPoint y: 244, distance: 254.0
click at [956, 244] on div "2 9 24 3 4 5 3 6 2 5 2 2 2 2 2 2 3 4 5 2 4 3 3 7 2 2 2 2 2 2 3 69 127 119 101 9…" at bounding box center [847, 222] width 654 height 199
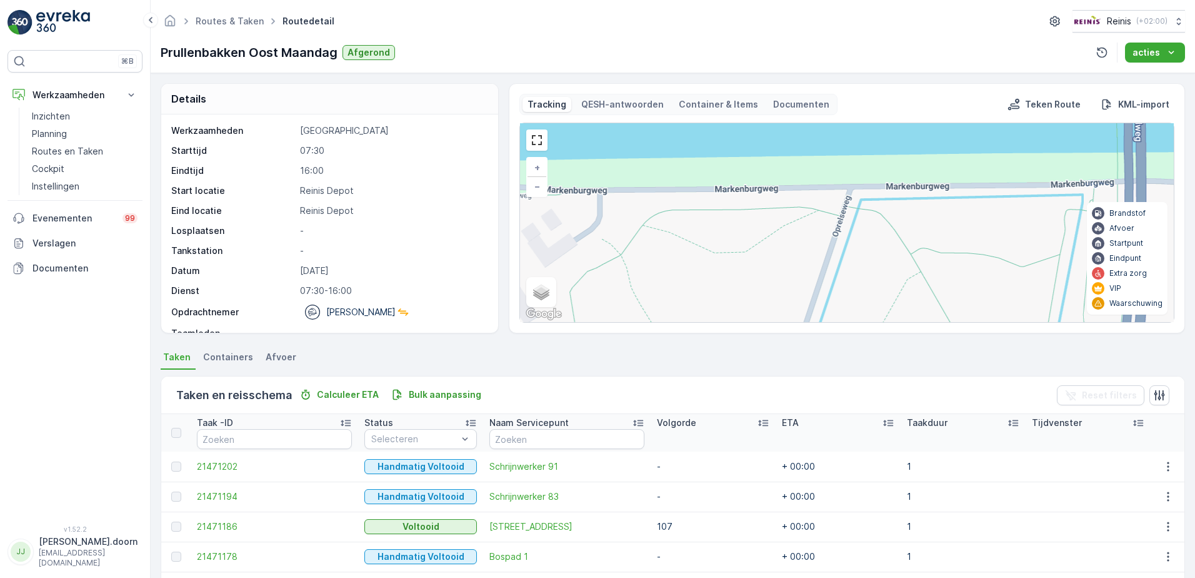
drag, startPoint x: 892, startPoint y: 220, endPoint x: 921, endPoint y: 292, distance: 77.4
click at [921, 292] on div "2 4 2 4 2 2 2 8 4 3 2 2 3 2 2 2 2 2 2 2 2 3 2 2 2 2 69 127 119 101 90 91 44 43 …" at bounding box center [847, 222] width 654 height 199
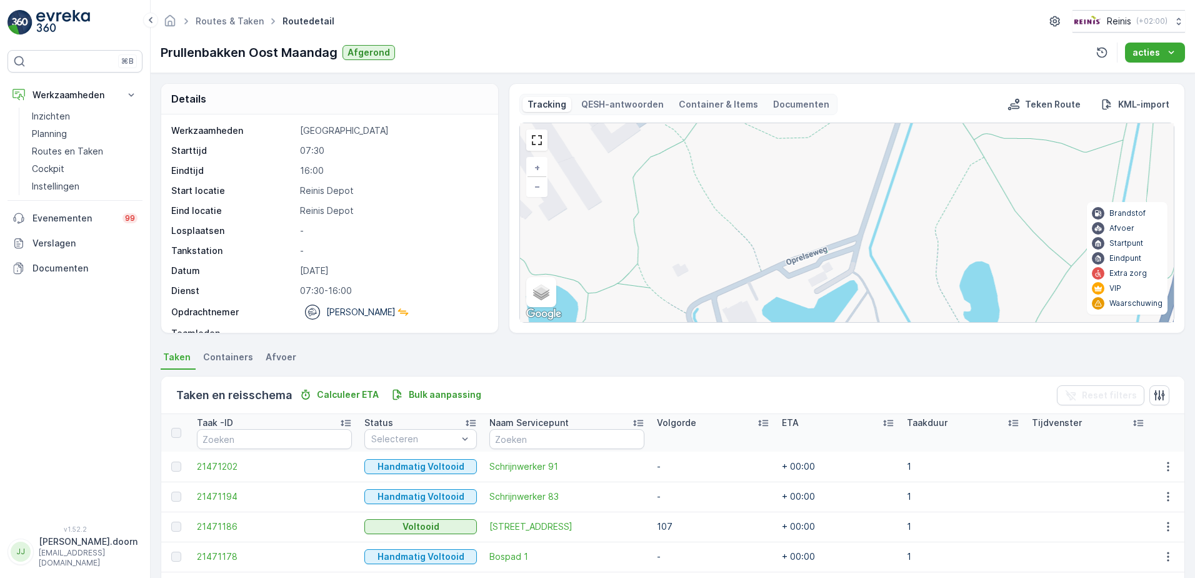
drag, startPoint x: 753, startPoint y: 240, endPoint x: 816, endPoint y: 126, distance: 130.7
click at [816, 126] on div "2 4 2 4 2 2 2 8 4 3 2 2 3 2 2 2 2 2 2 2 2 3 2 2 2 2 69 127 119 101 90 91 44 43 …" at bounding box center [847, 222] width 654 height 199
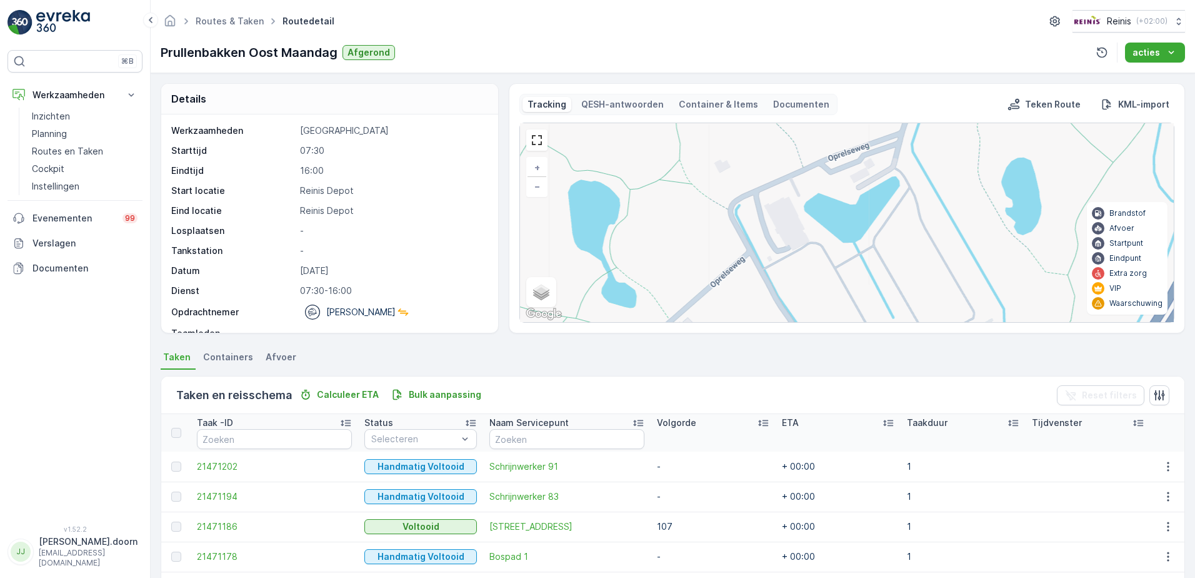
drag, startPoint x: 828, startPoint y: 276, endPoint x: 865, endPoint y: 178, distance: 104.0
click at [865, 178] on div "2 4 2 4 2 2 2 8 4 3 2 2 3 2 2 2 2 2 2 2 2 3 2 2 2 2 69 127 119 101 90 91 44 43 …" at bounding box center [847, 222] width 654 height 199
